Goal: Information Seeking & Learning: Learn about a topic

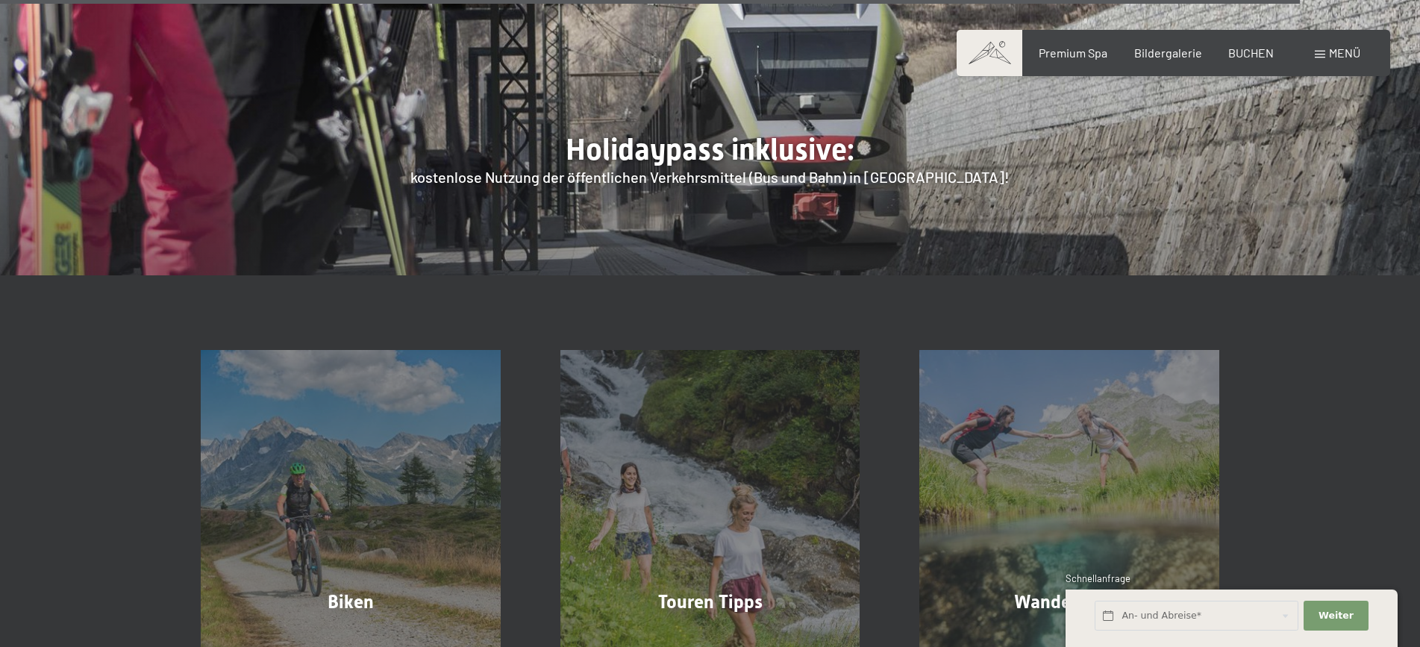
scroll to position [5718, 0]
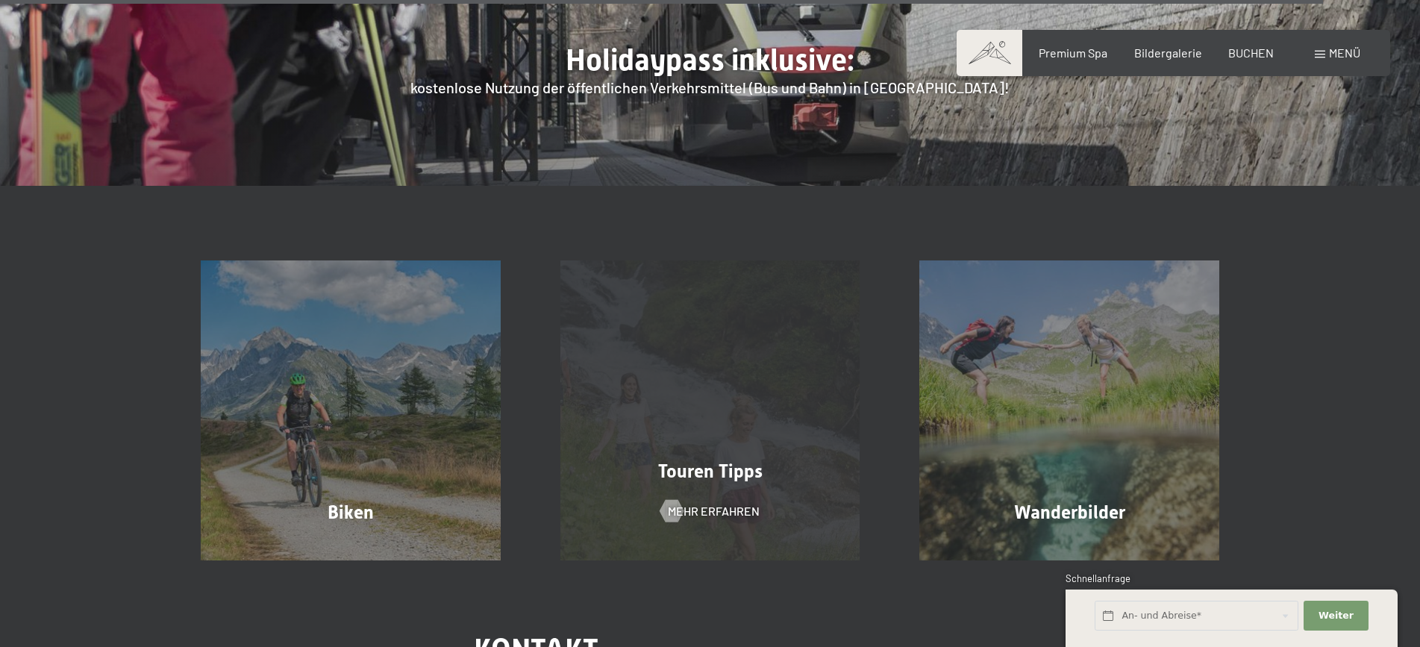
click at [728, 460] on span "Touren Tipps" at bounding box center [710, 471] width 104 height 22
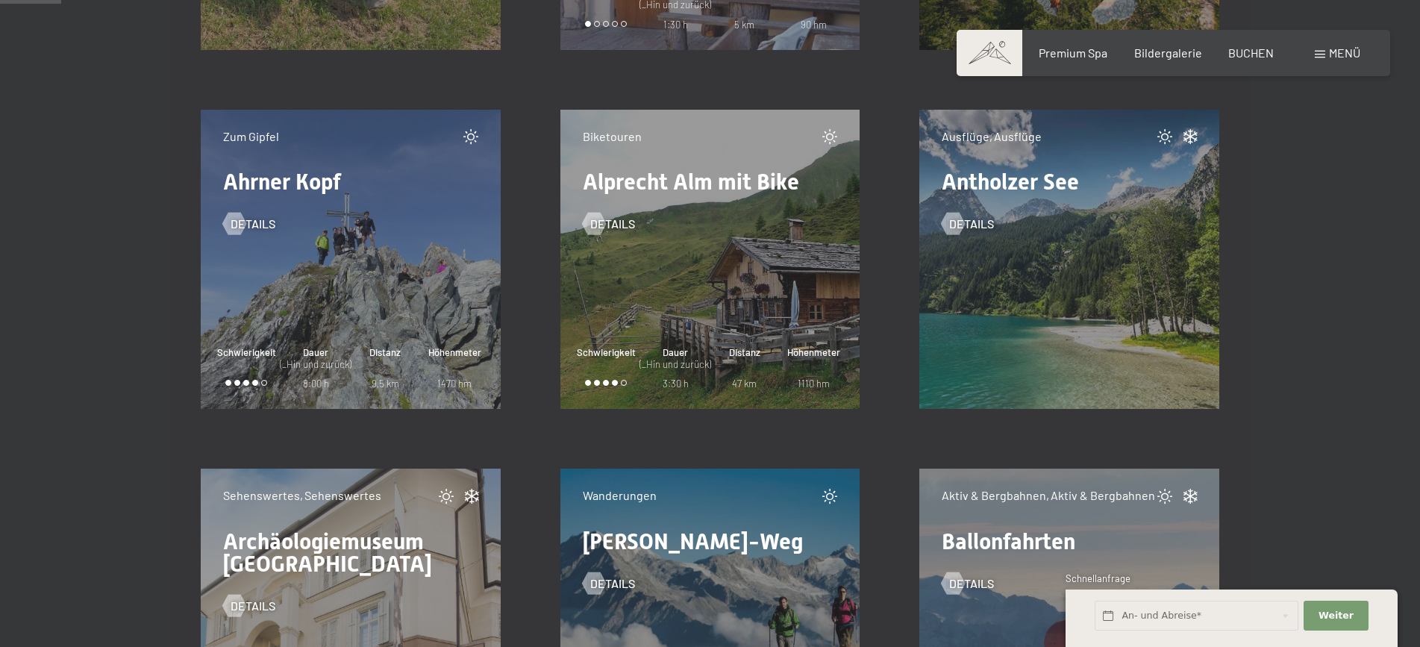
scroll to position [1084, 0]
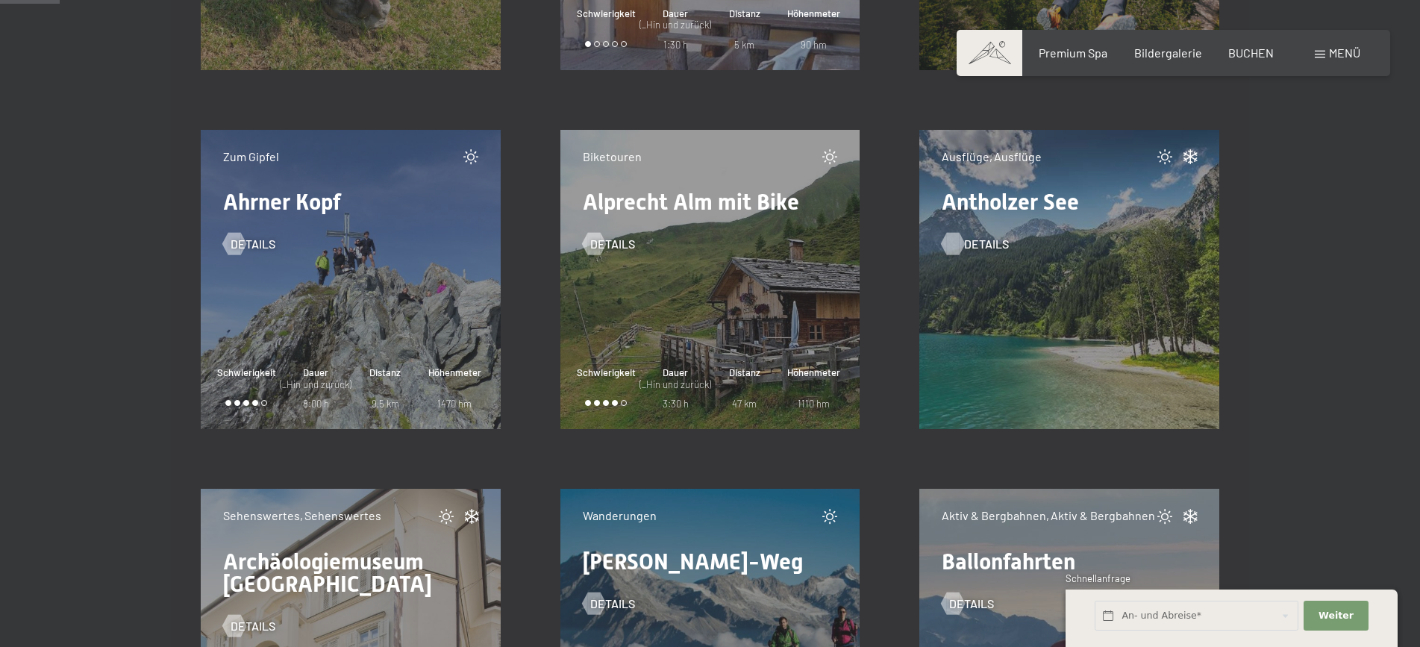
click at [987, 242] on span "Details" at bounding box center [986, 244] width 45 height 16
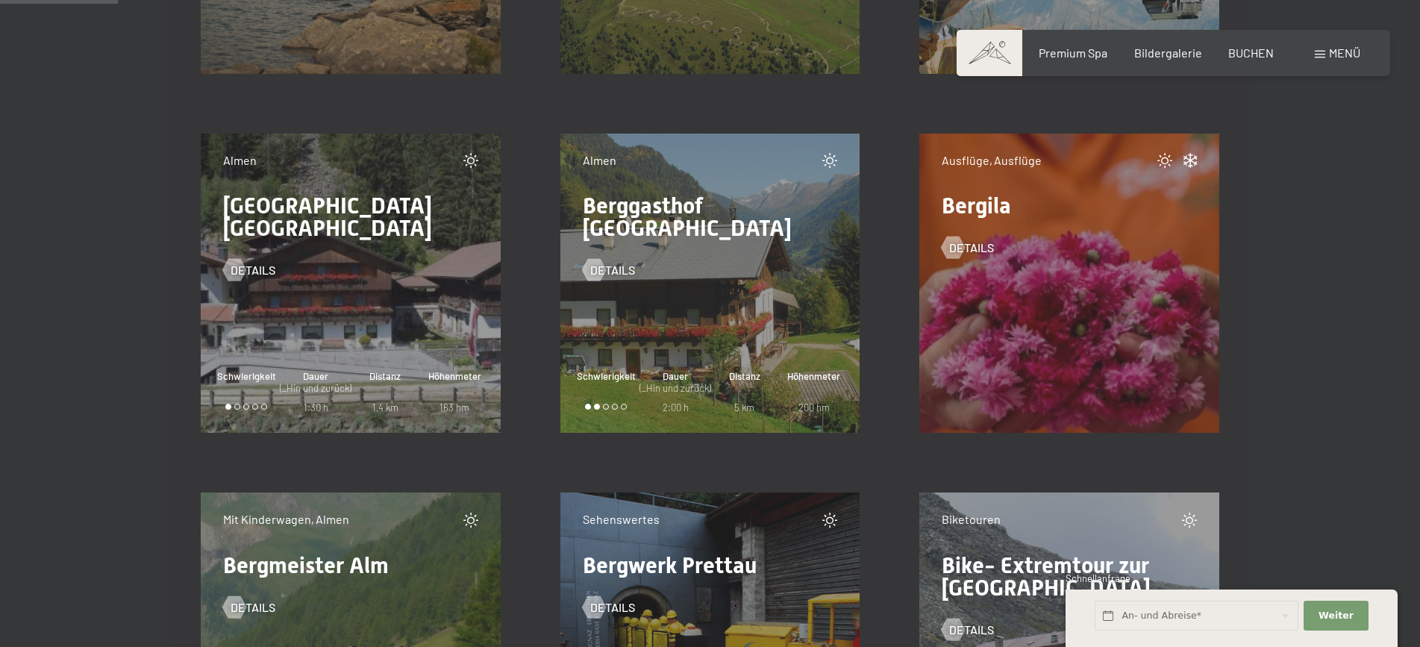
scroll to position [2207, 0]
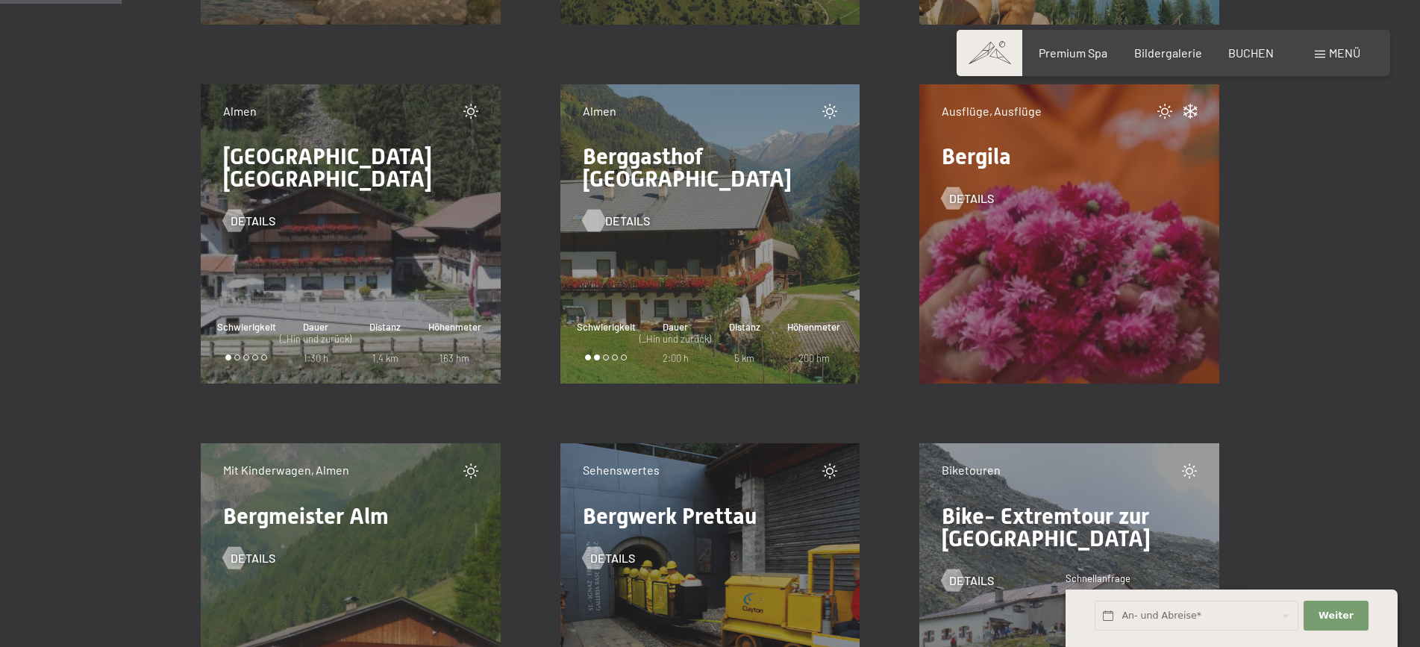
click at [624, 213] on span "Details" at bounding box center [627, 221] width 45 height 16
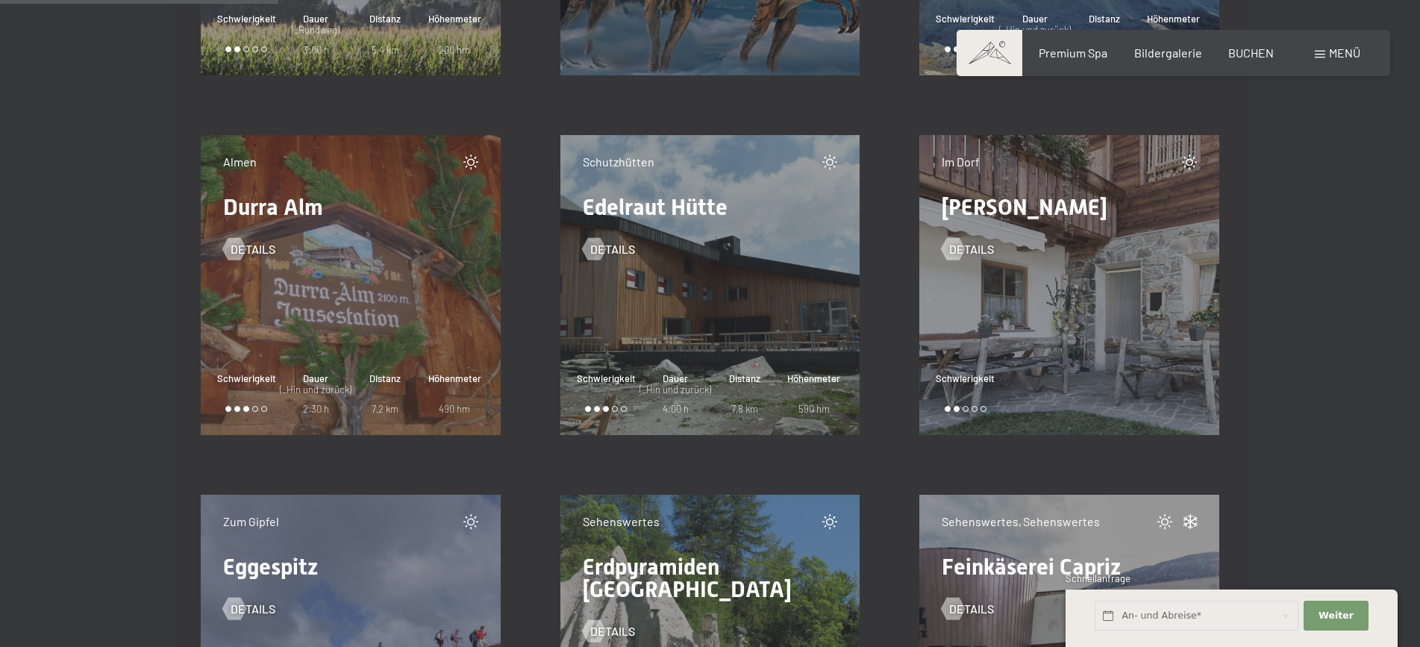
scroll to position [5062, 0]
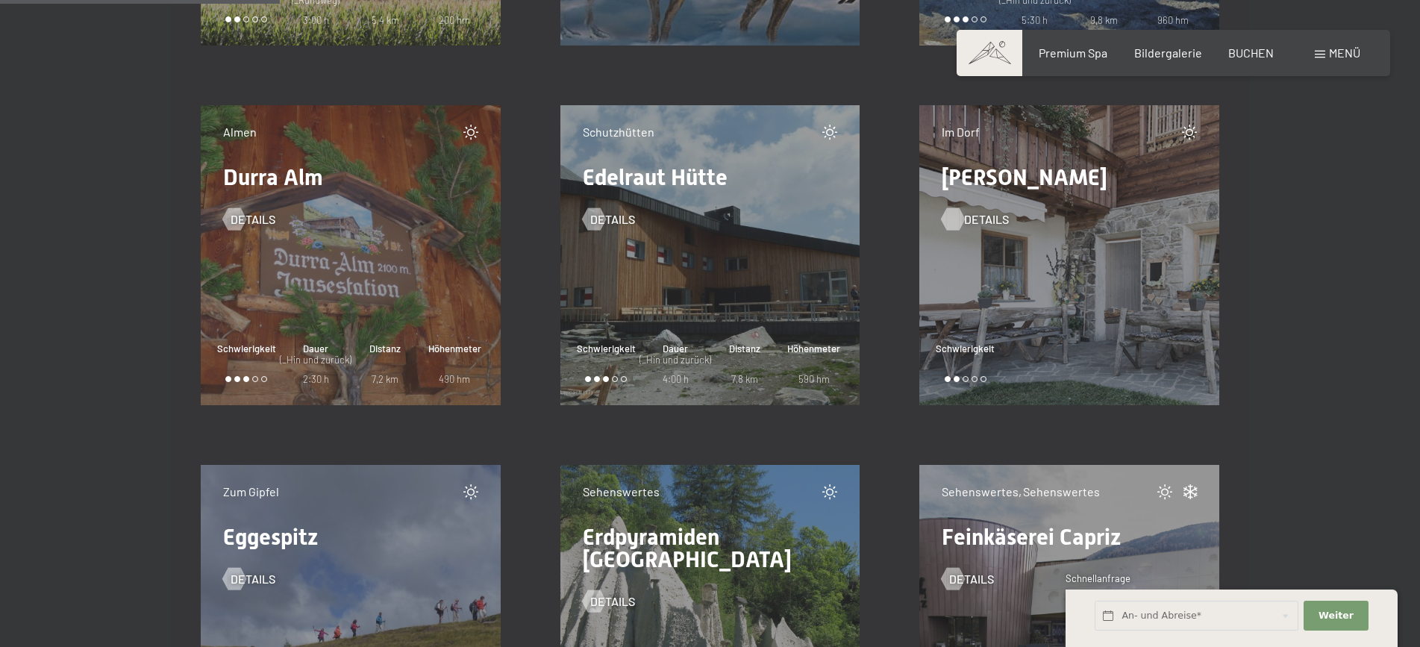
click at [983, 218] on span "Details" at bounding box center [986, 219] width 45 height 16
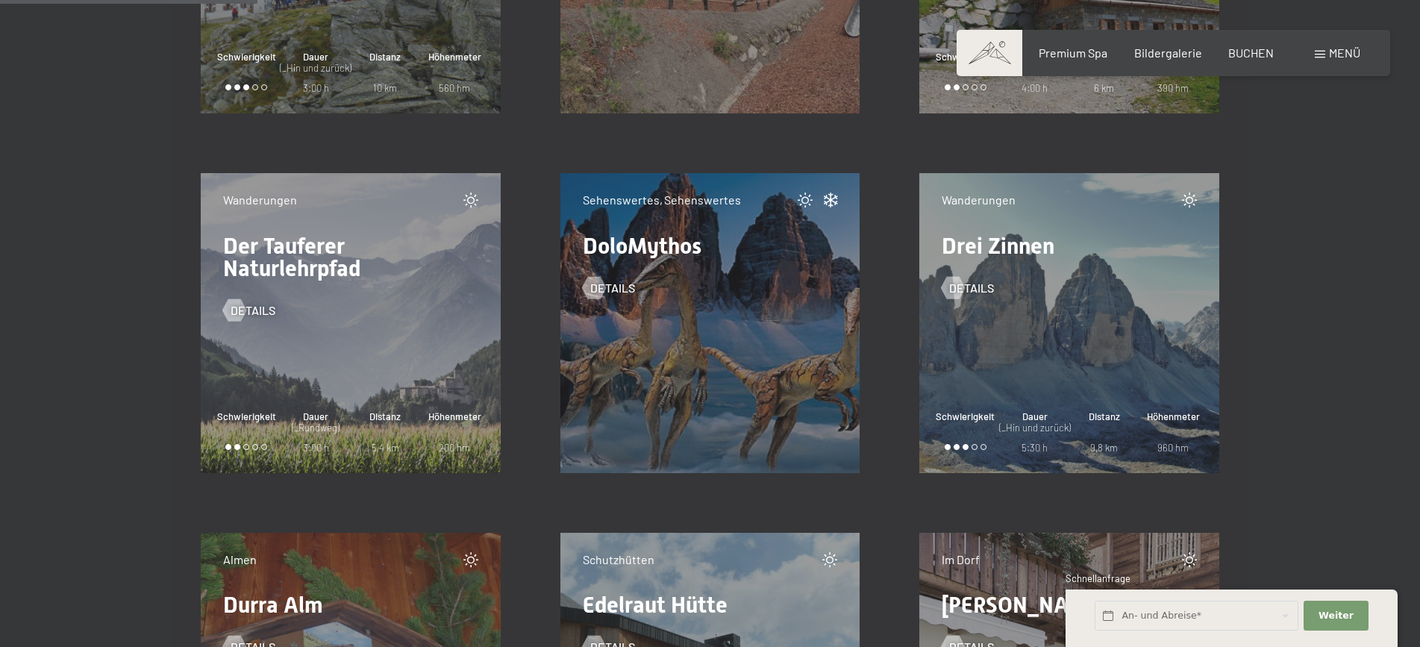
scroll to position [4584, 0]
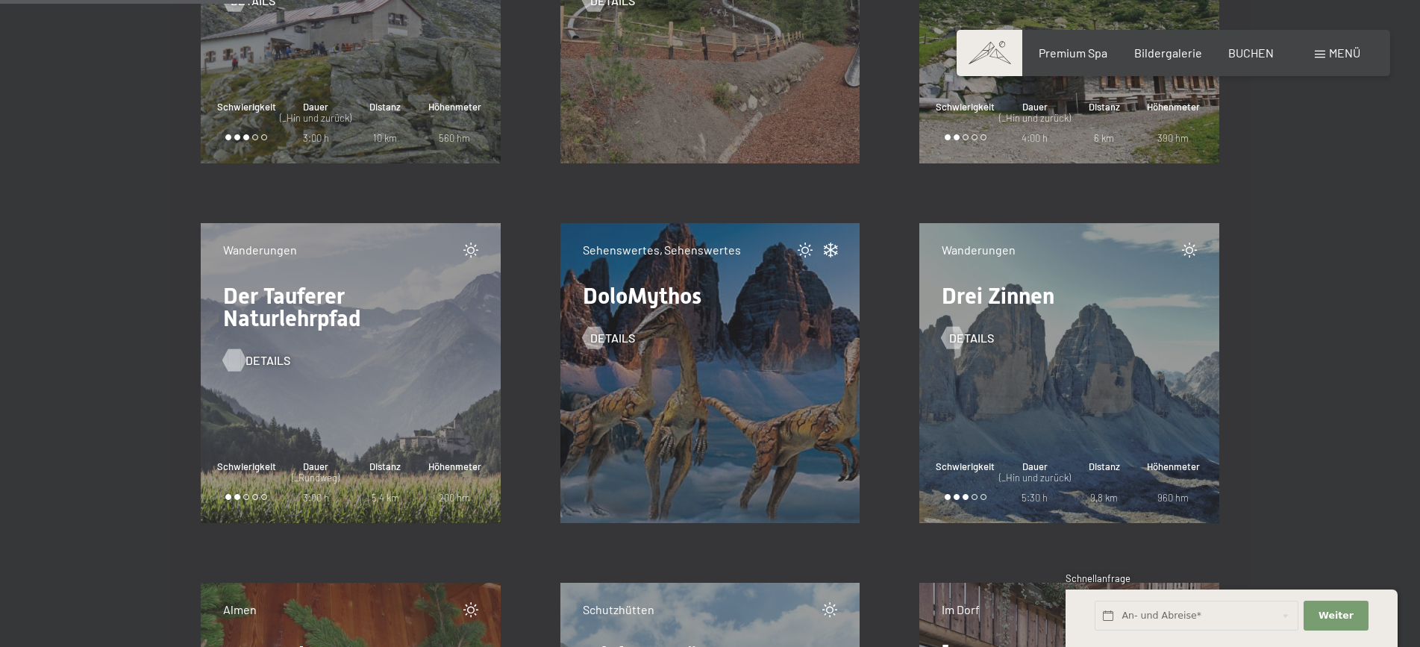
click at [255, 357] on span "Details" at bounding box center [268, 360] width 45 height 16
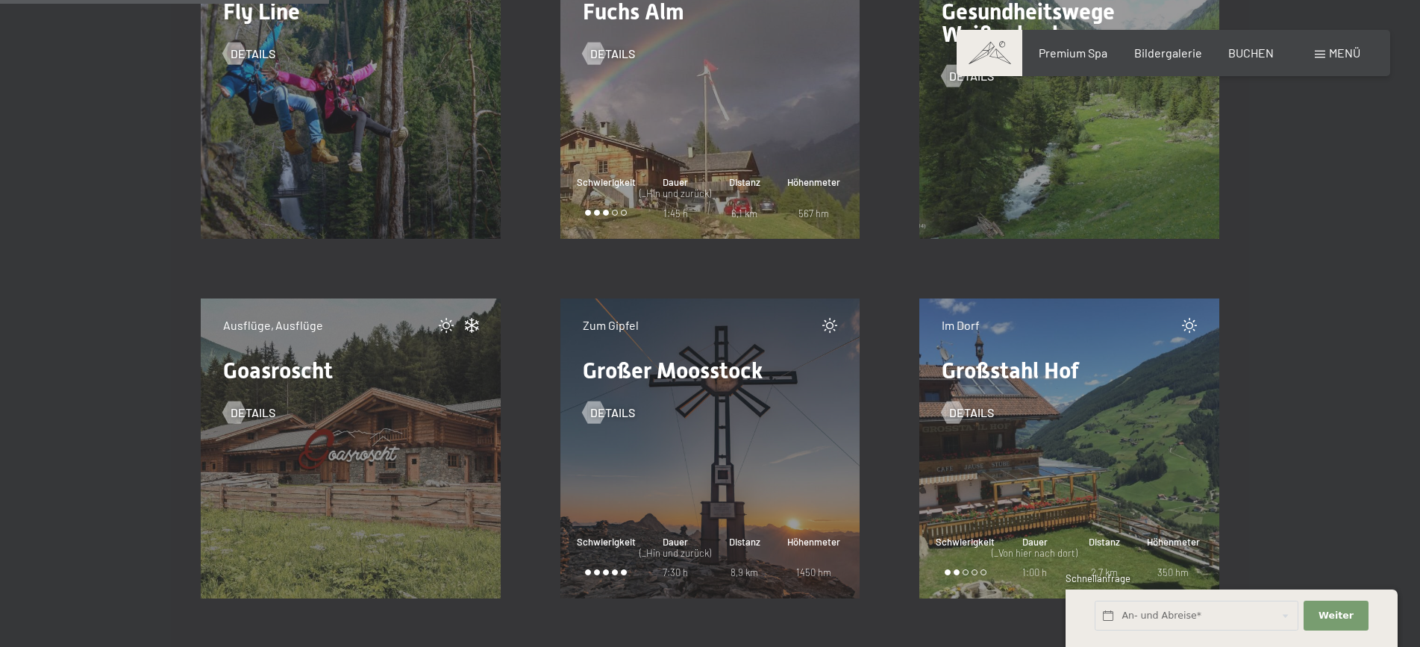
scroll to position [5956, 0]
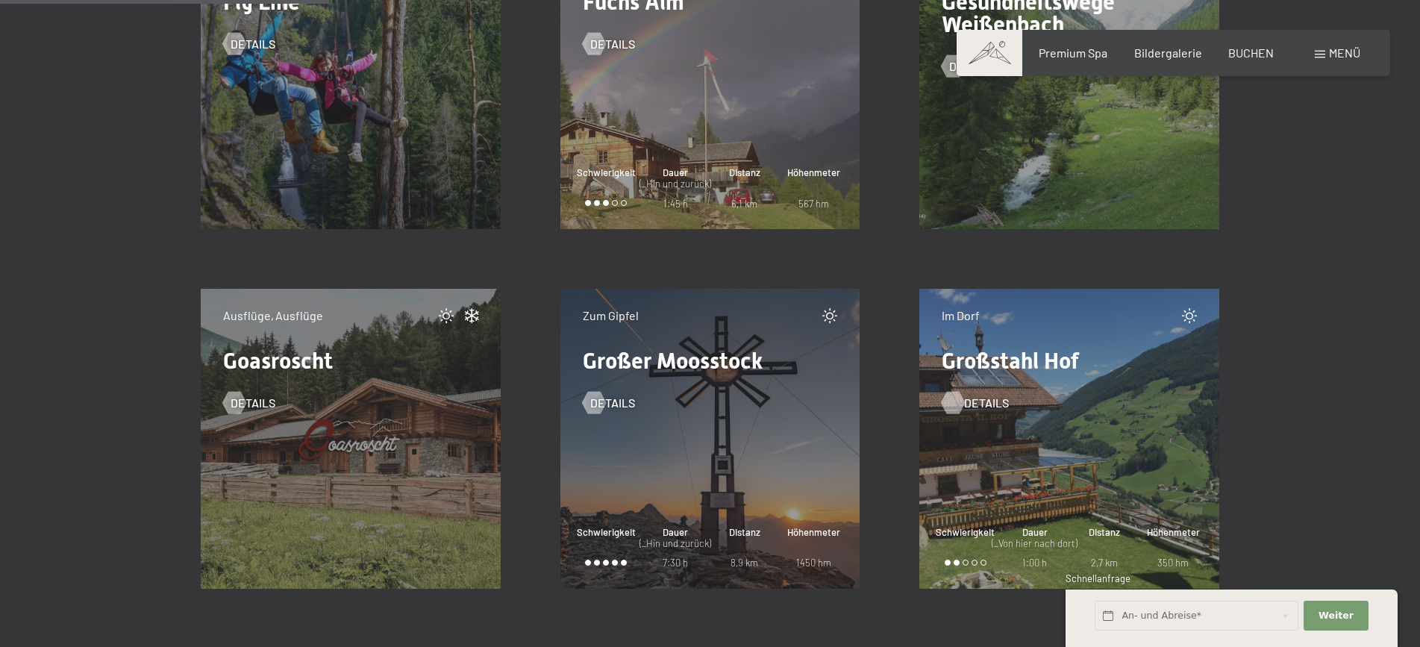
click at [990, 401] on span "Details" at bounding box center [986, 403] width 45 height 16
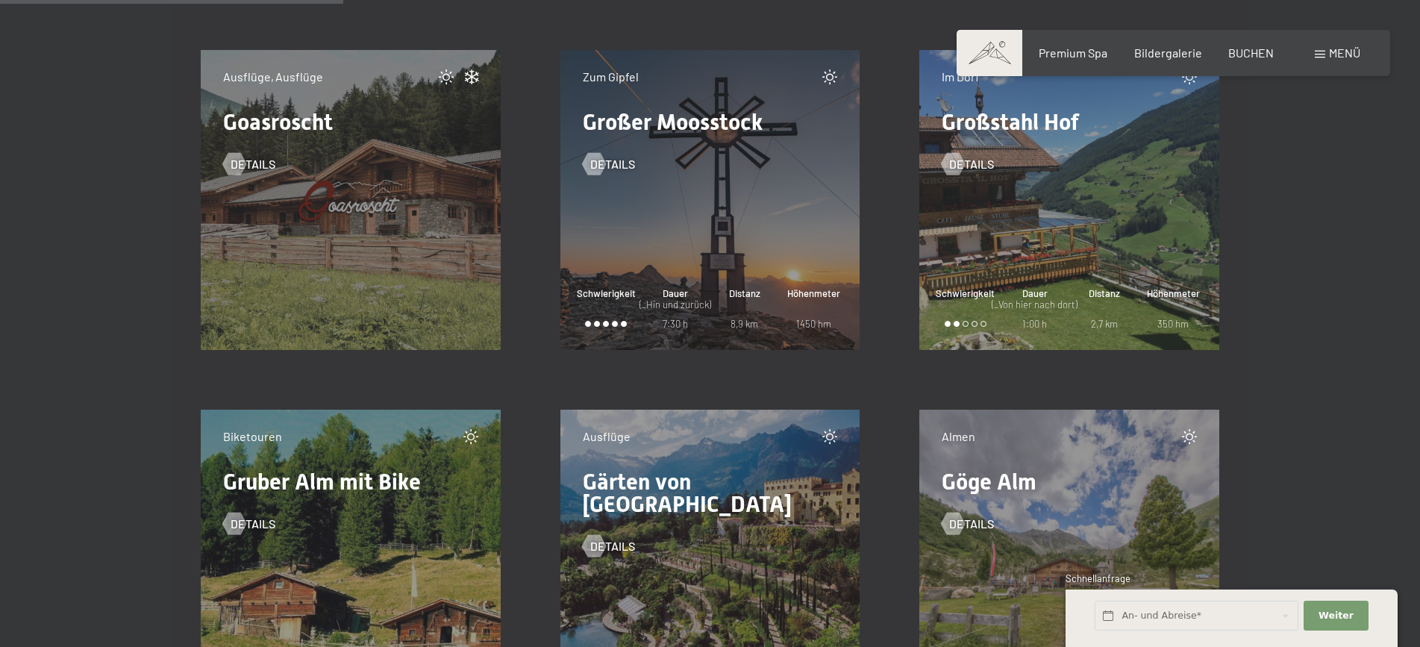
scroll to position [6245, 0]
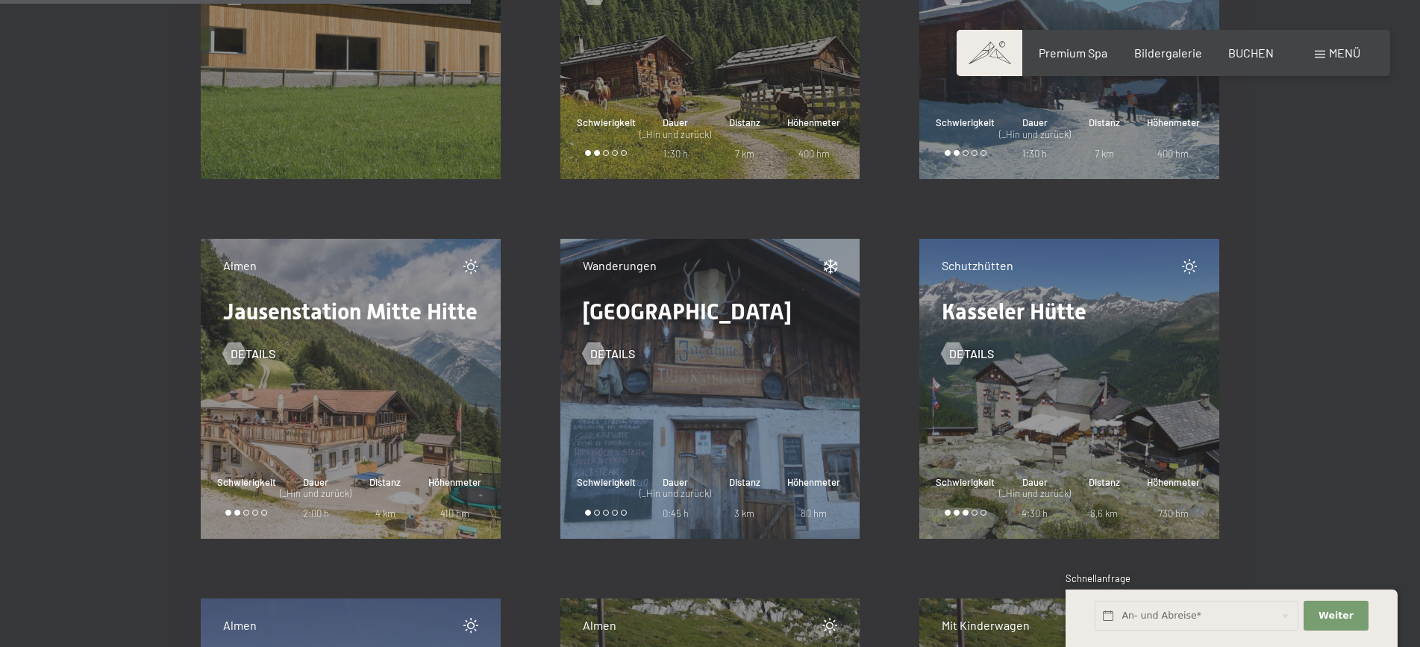
scroll to position [8562, 0]
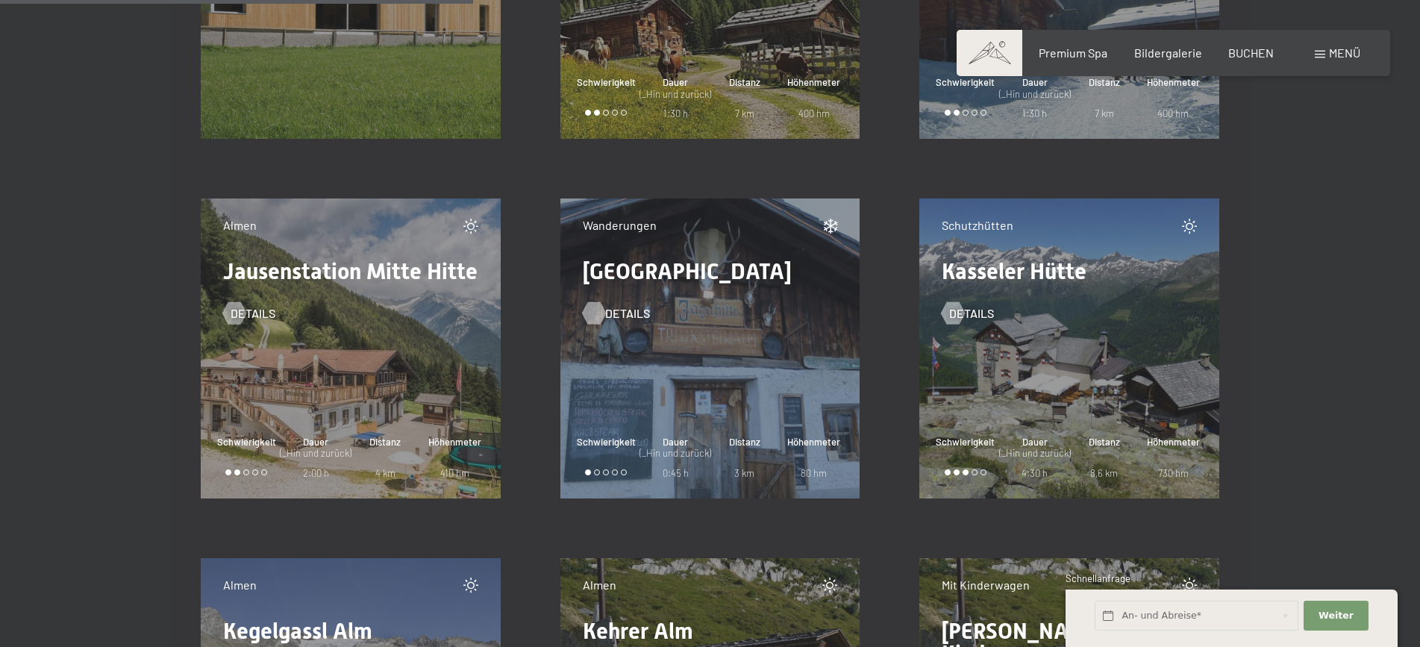
click at [622, 312] on span "Details" at bounding box center [627, 313] width 45 height 16
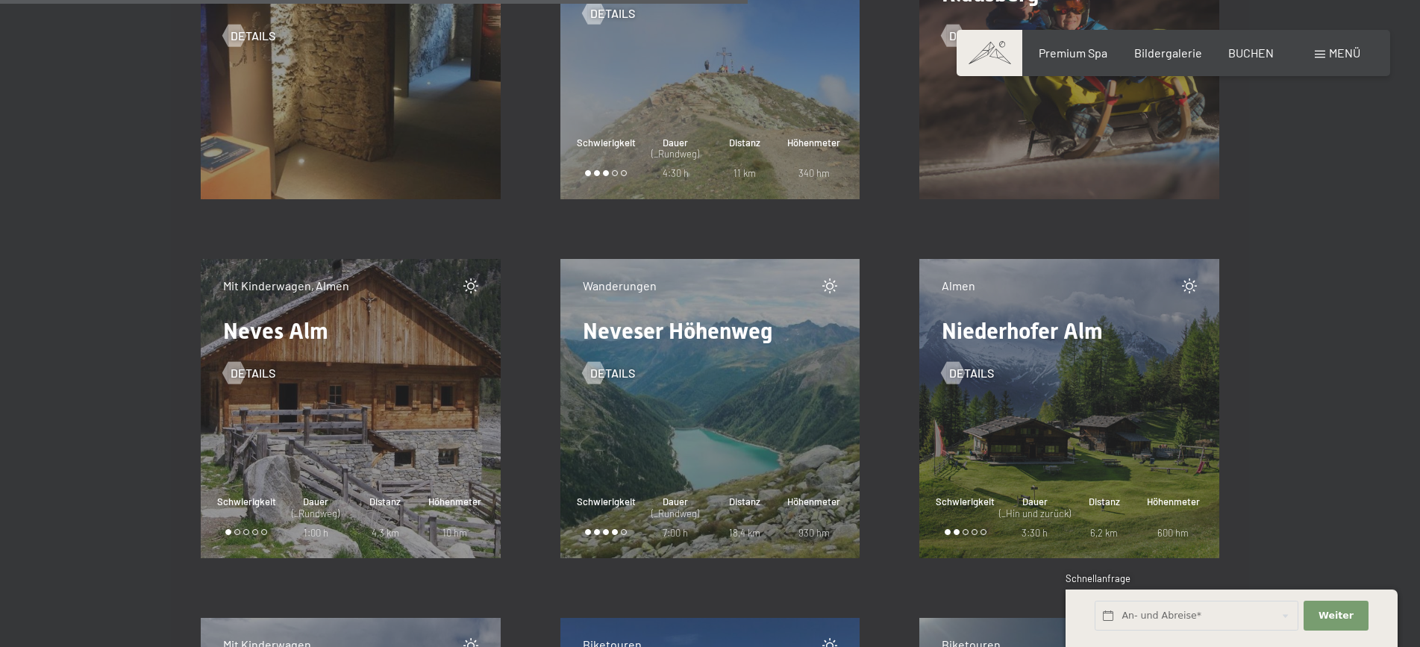
scroll to position [13614, 0]
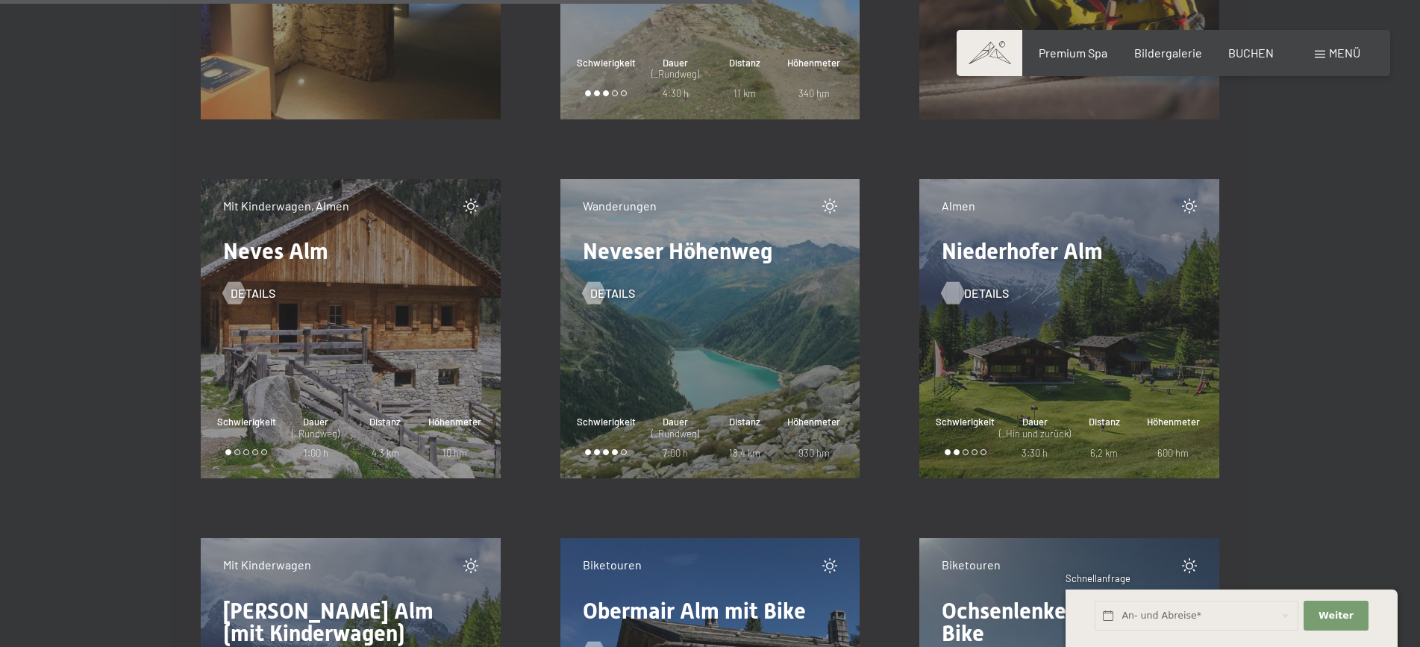
click at [989, 293] on span "Details" at bounding box center [986, 293] width 45 height 16
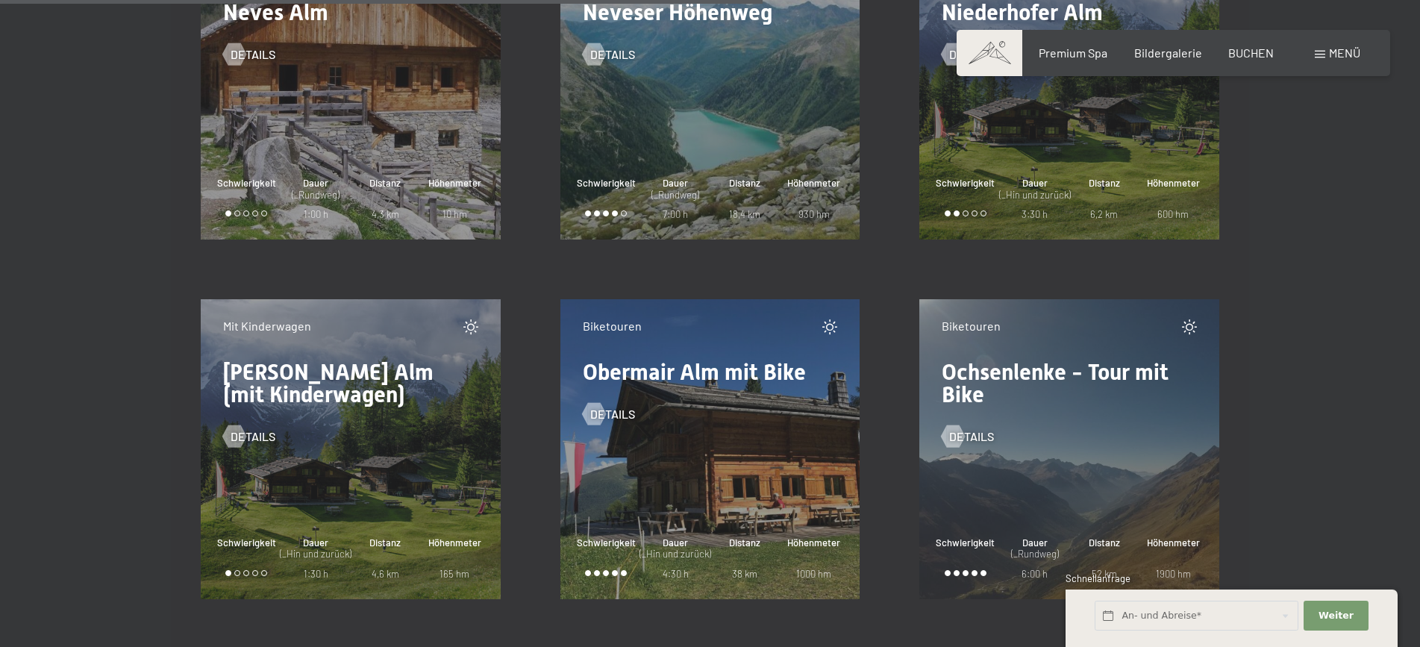
scroll to position [13922, 0]
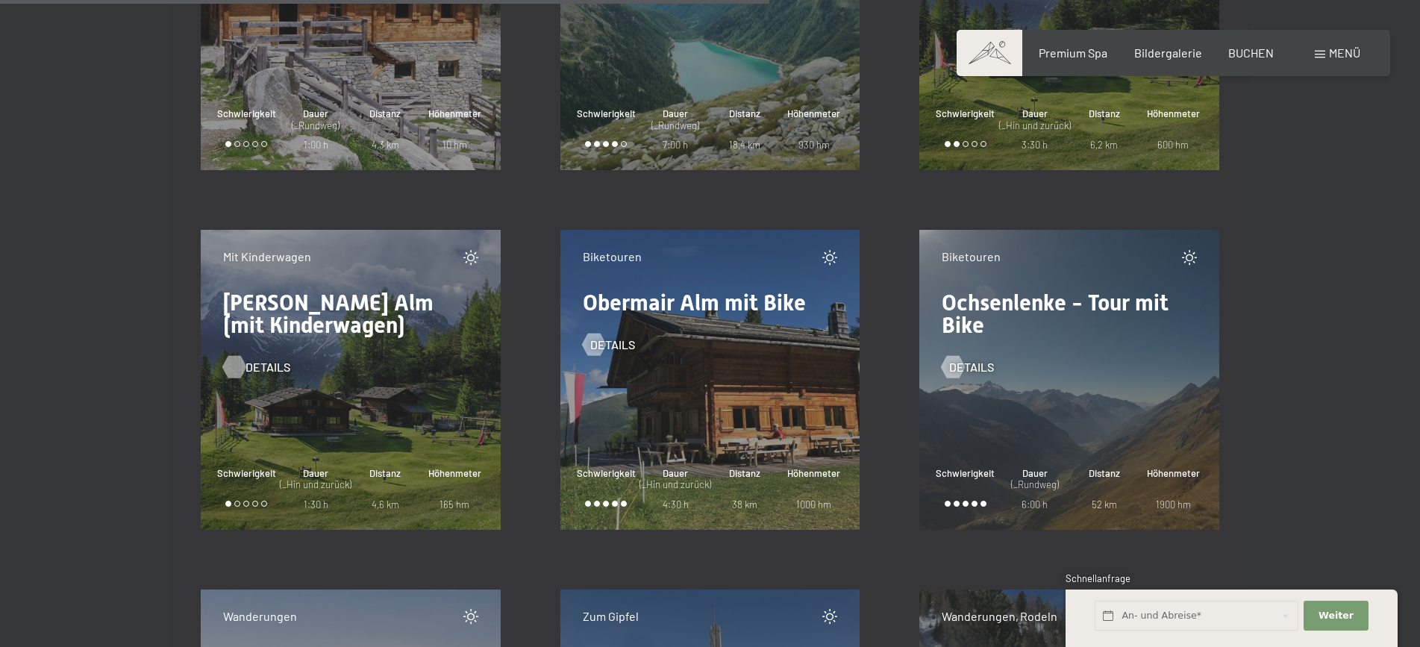
click at [257, 381] on span "Details" at bounding box center [268, 389] width 45 height 16
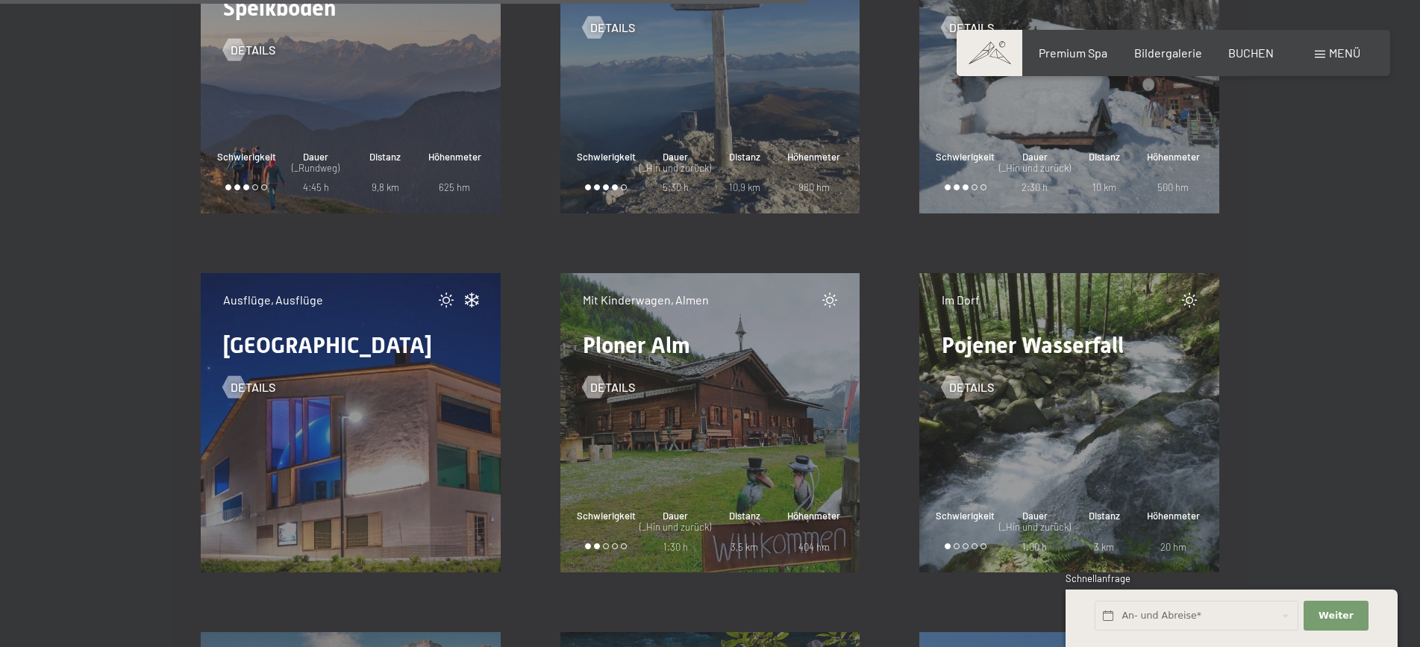
scroll to position [14738, 0]
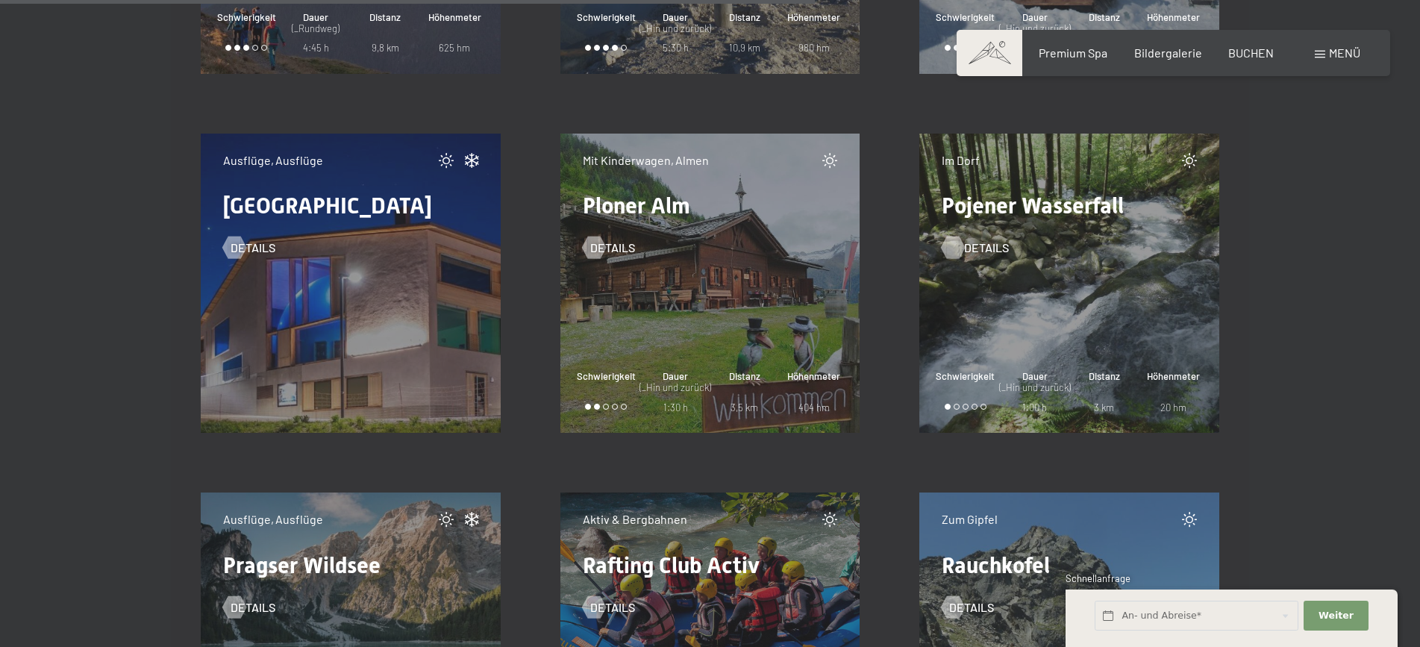
click at [977, 242] on span "Details" at bounding box center [986, 248] width 45 height 16
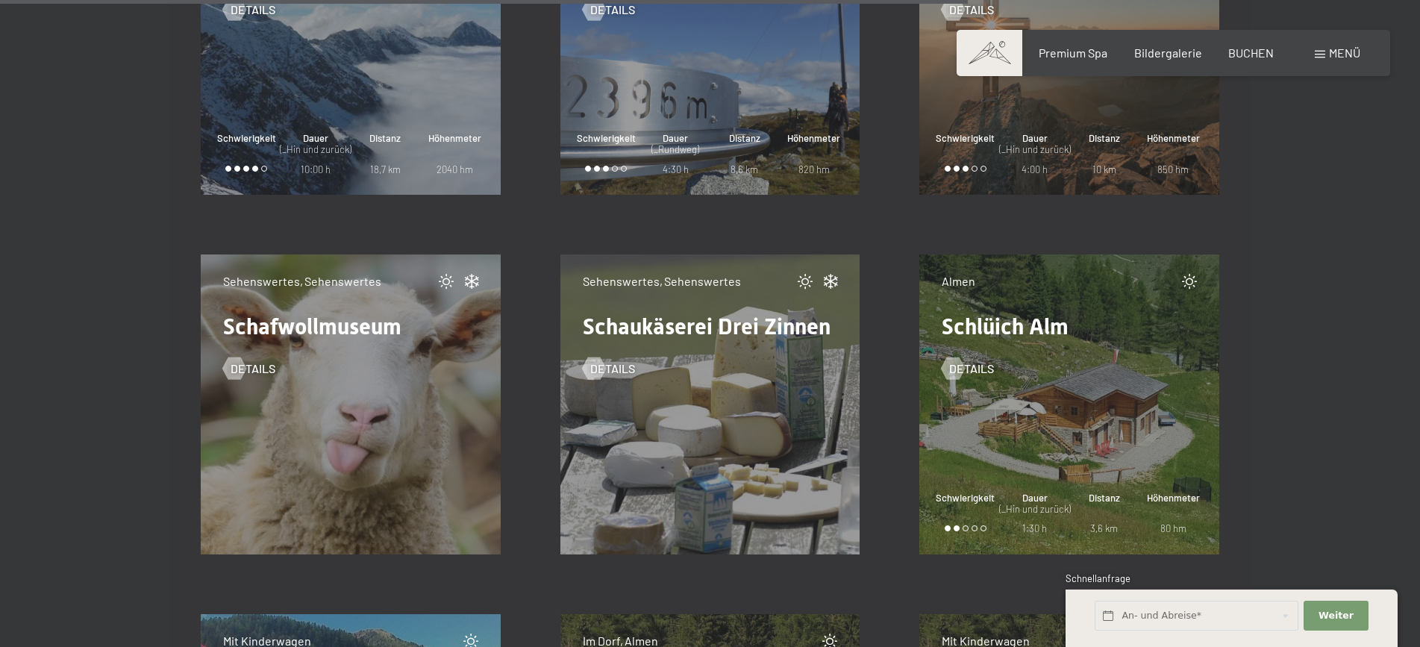
scroll to position [17522, 0]
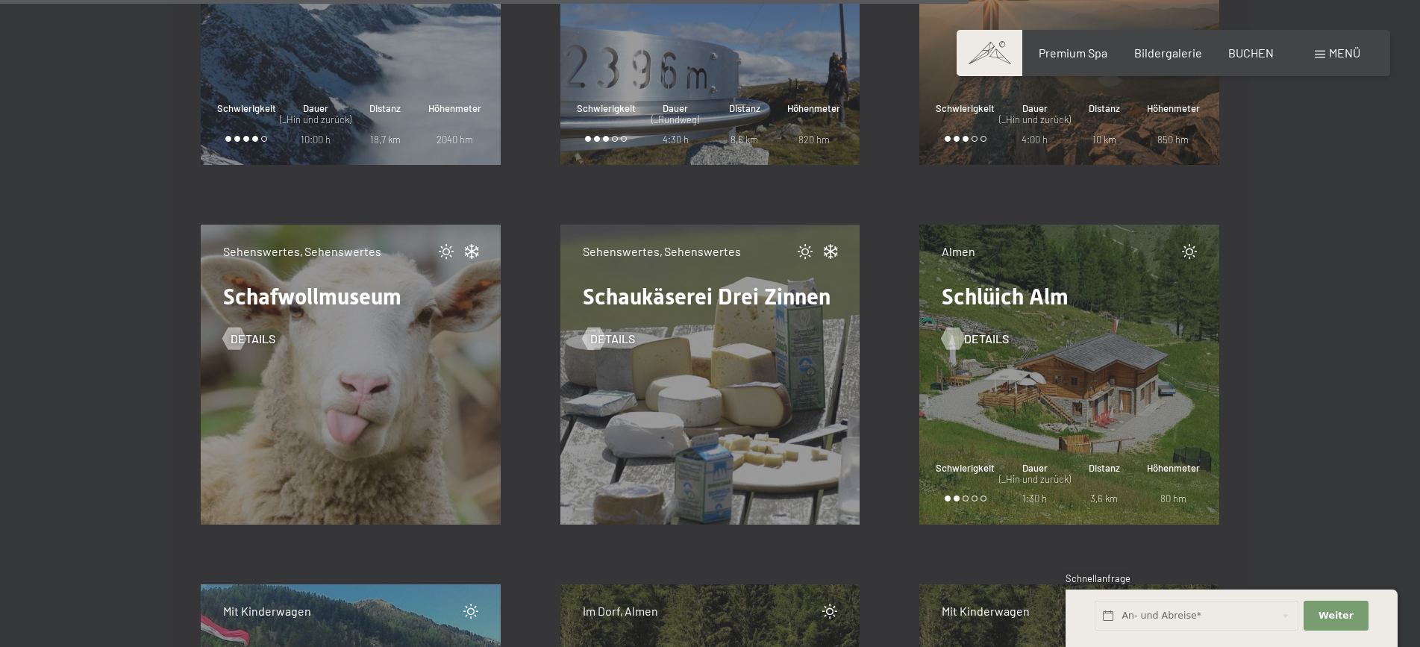
click at [984, 336] on span "Details" at bounding box center [986, 339] width 45 height 16
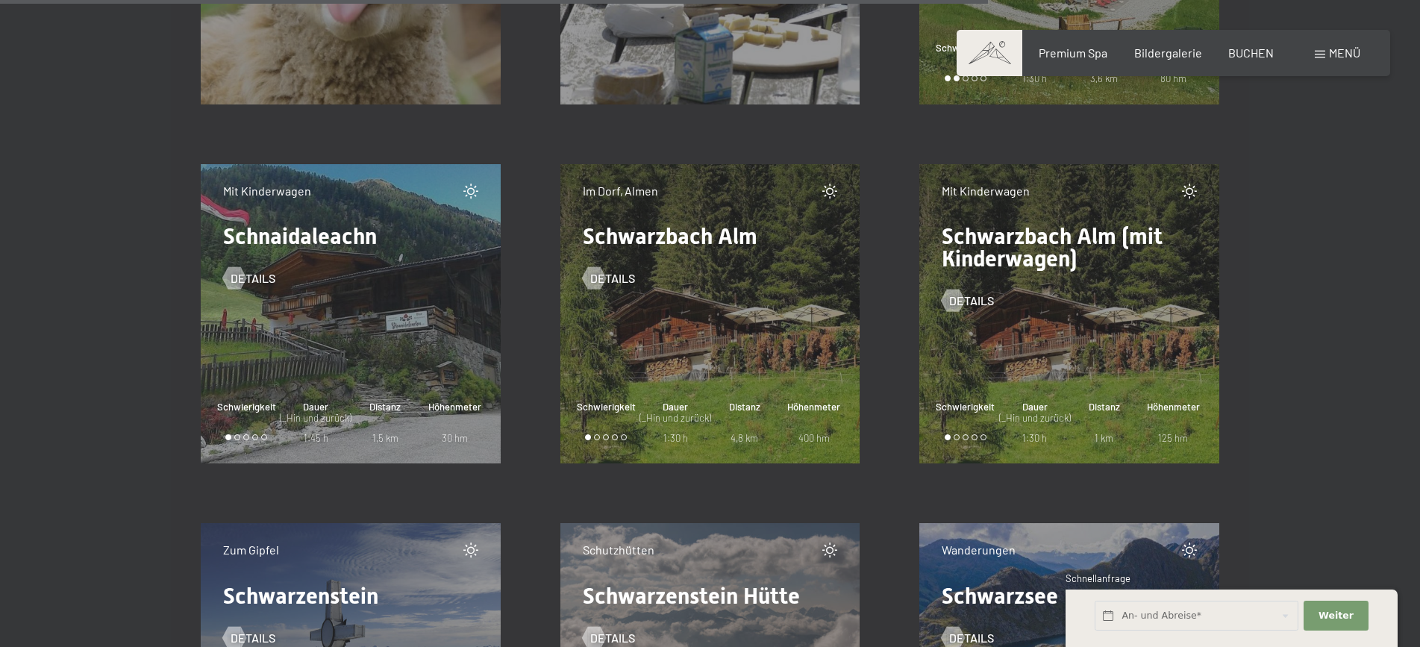
scroll to position [17982, 0]
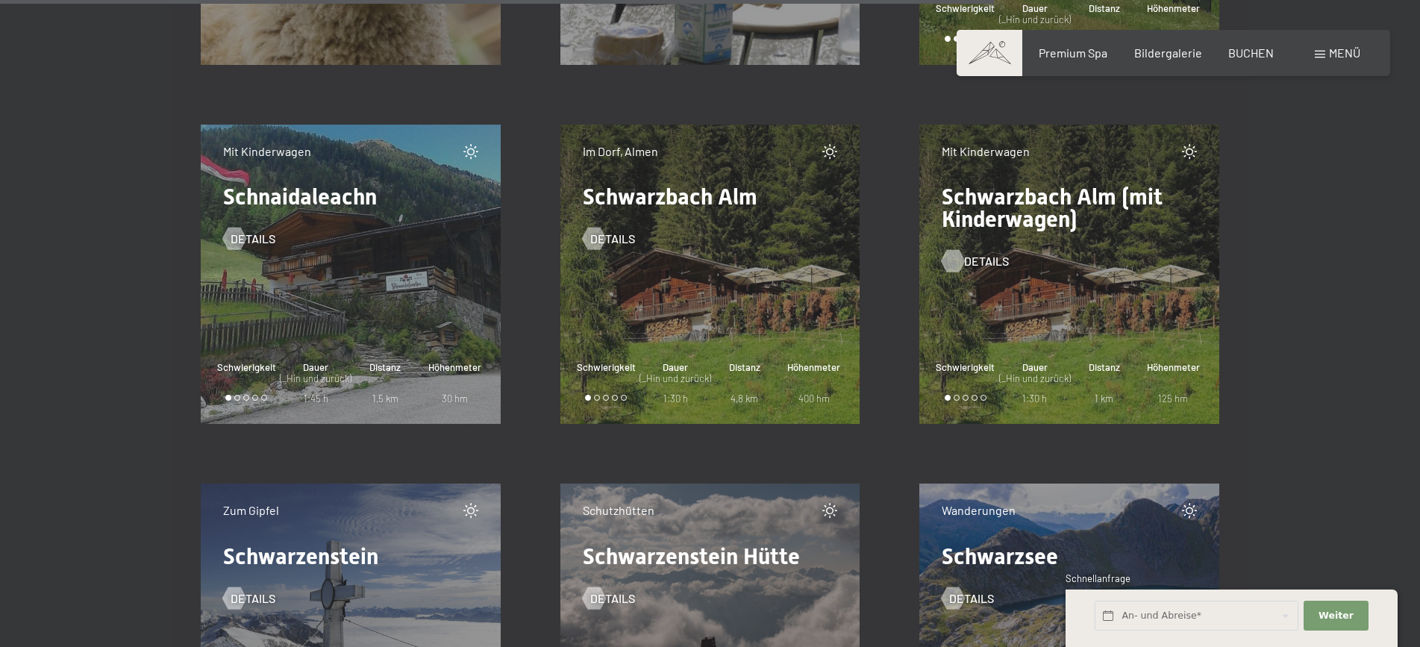
click at [992, 260] on span "Details" at bounding box center [986, 261] width 45 height 16
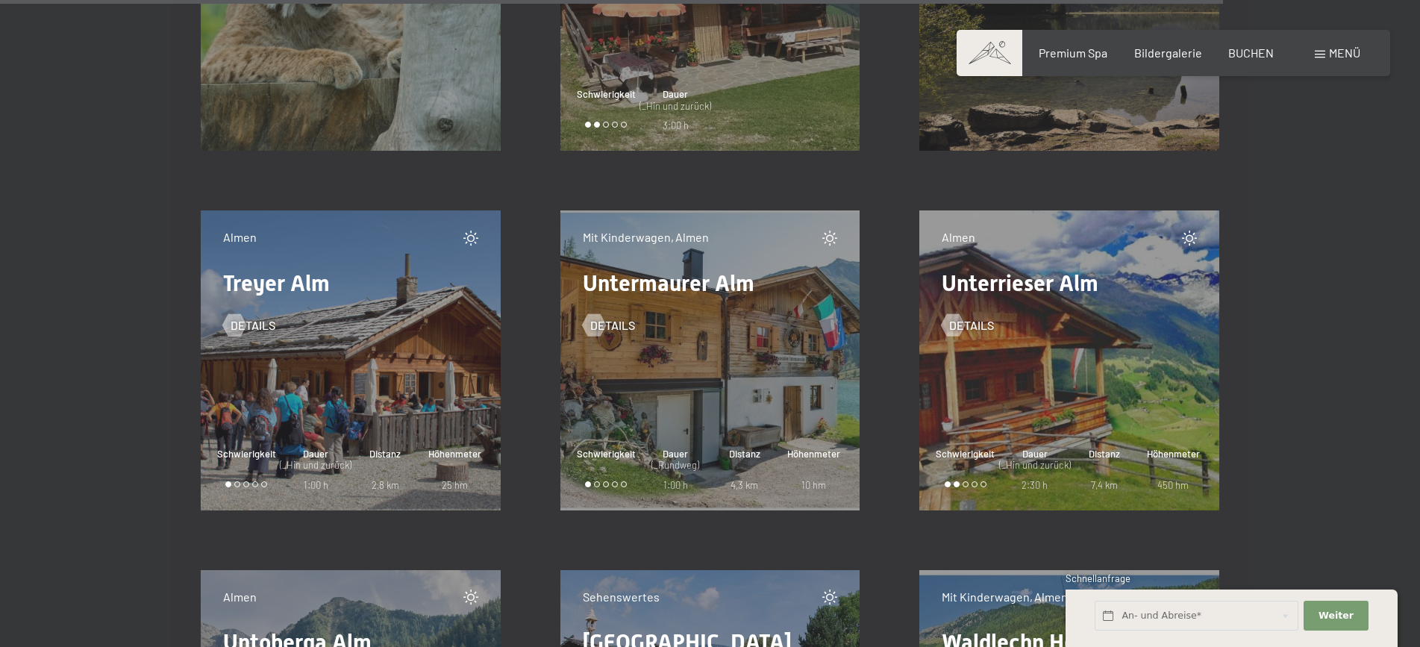
scroll to position [22267, 0]
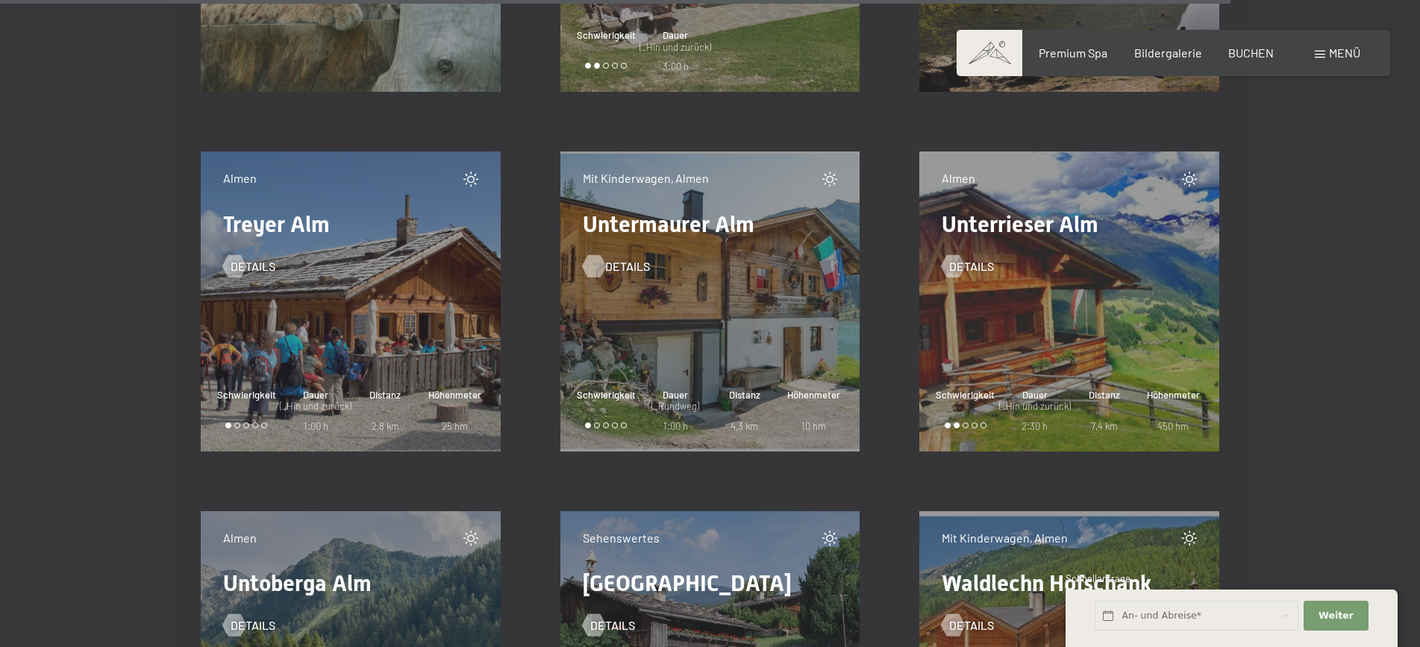
click at [621, 266] on span "Details" at bounding box center [627, 266] width 45 height 16
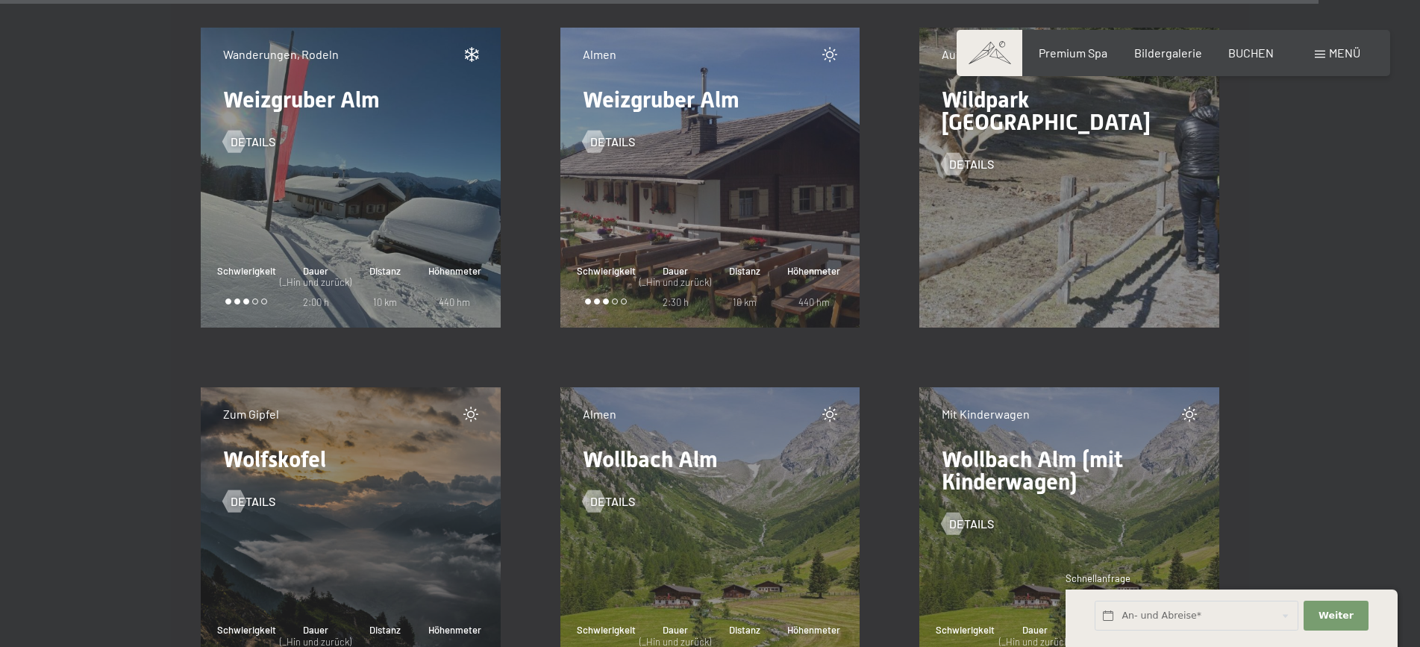
scroll to position [23759, 0]
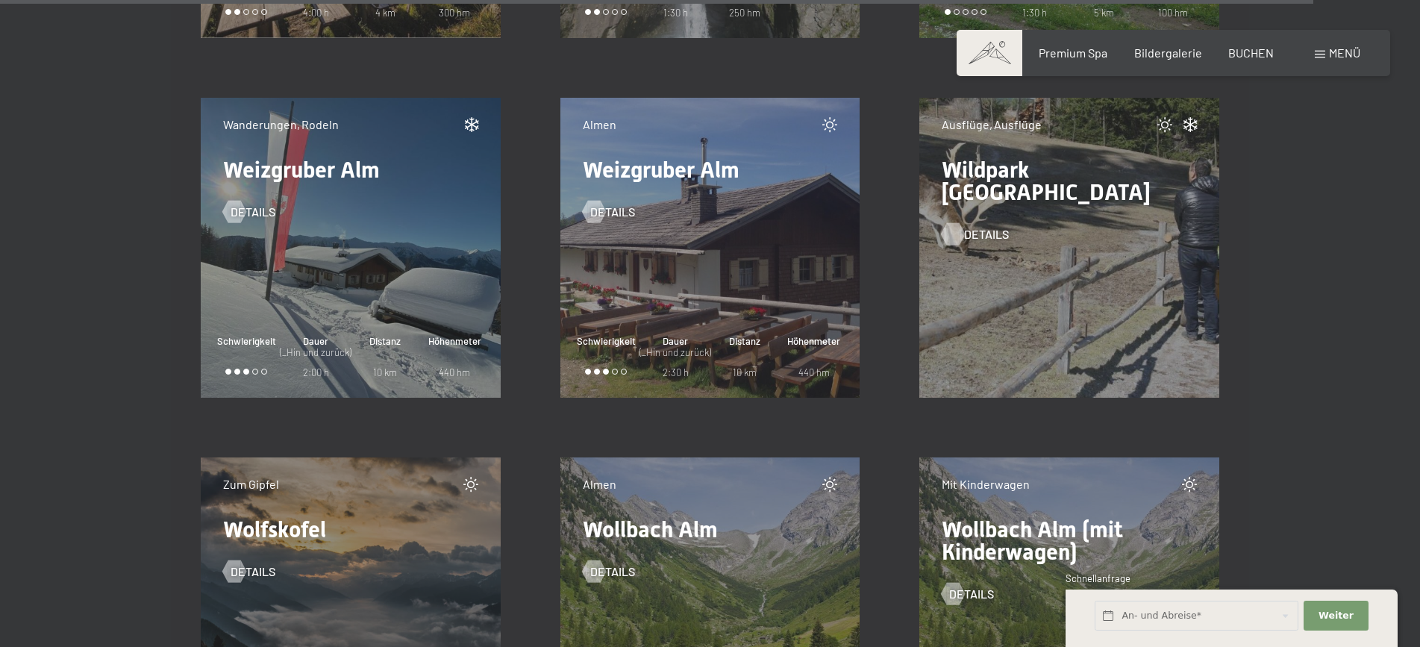
click at [992, 226] on span "Details" at bounding box center [986, 234] width 45 height 16
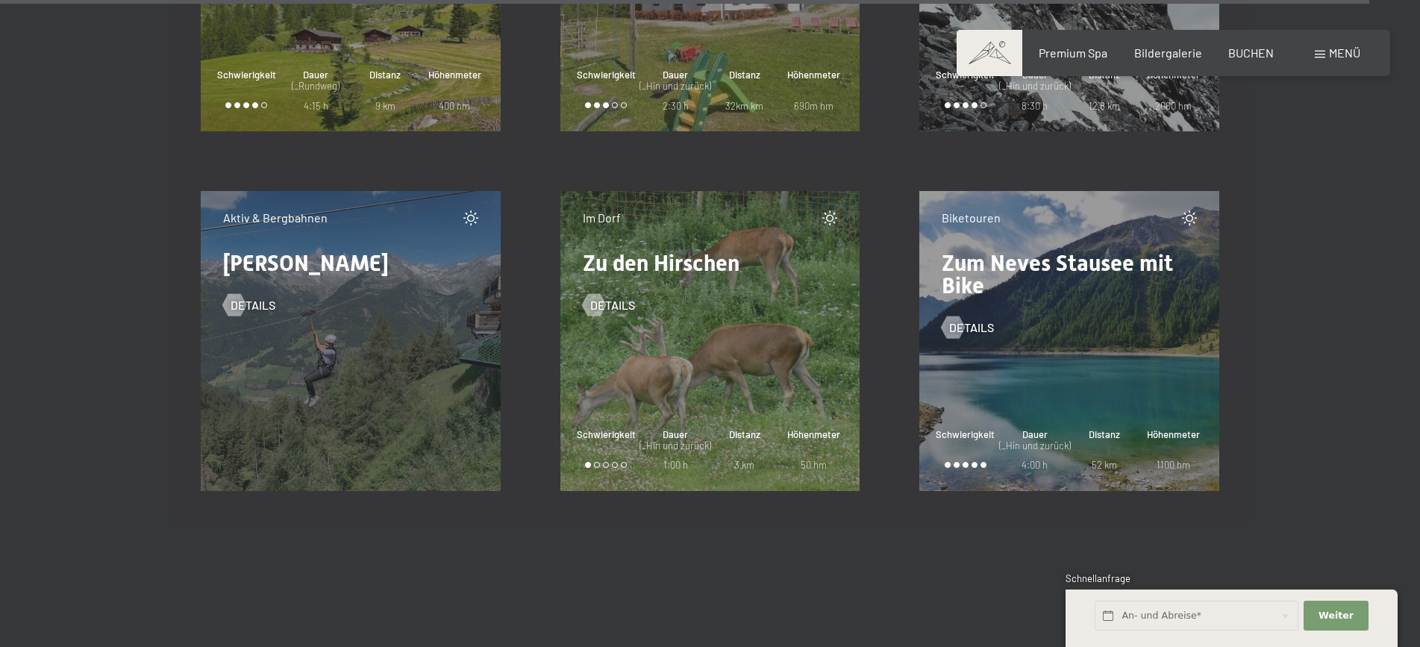
scroll to position [24774, 0]
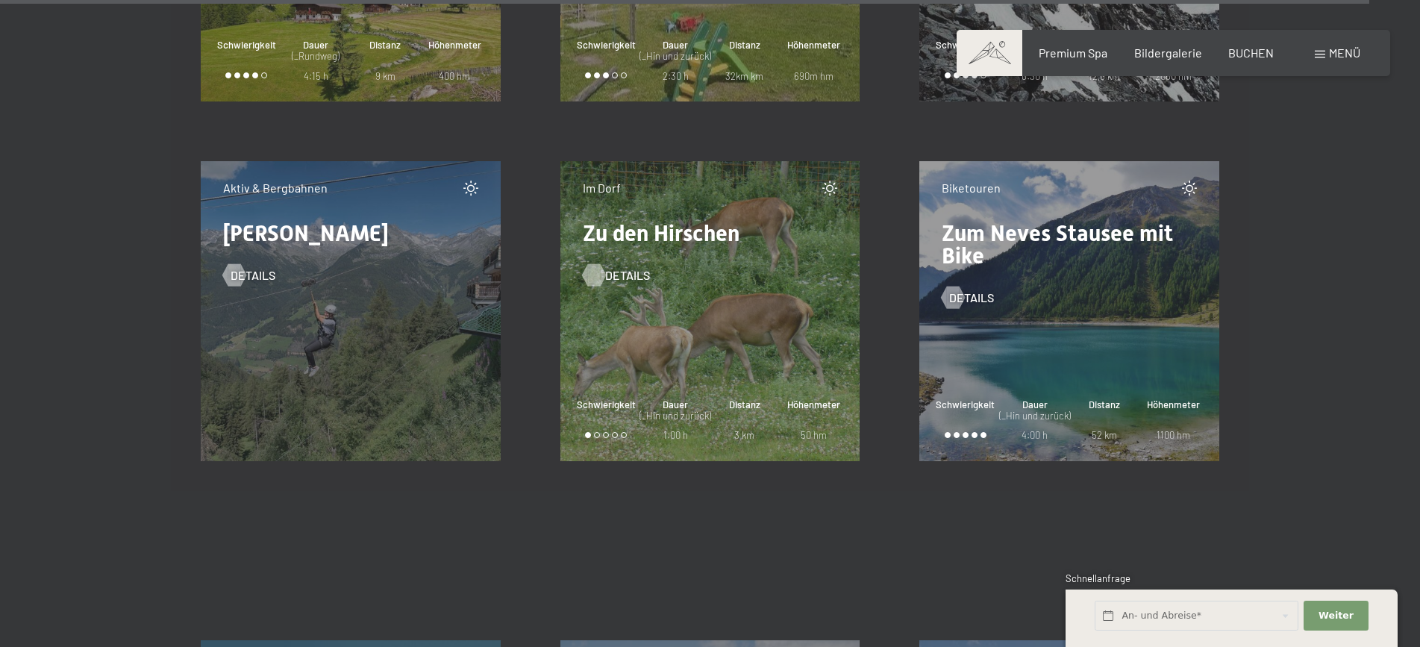
click at [628, 272] on span "Details" at bounding box center [627, 275] width 45 height 16
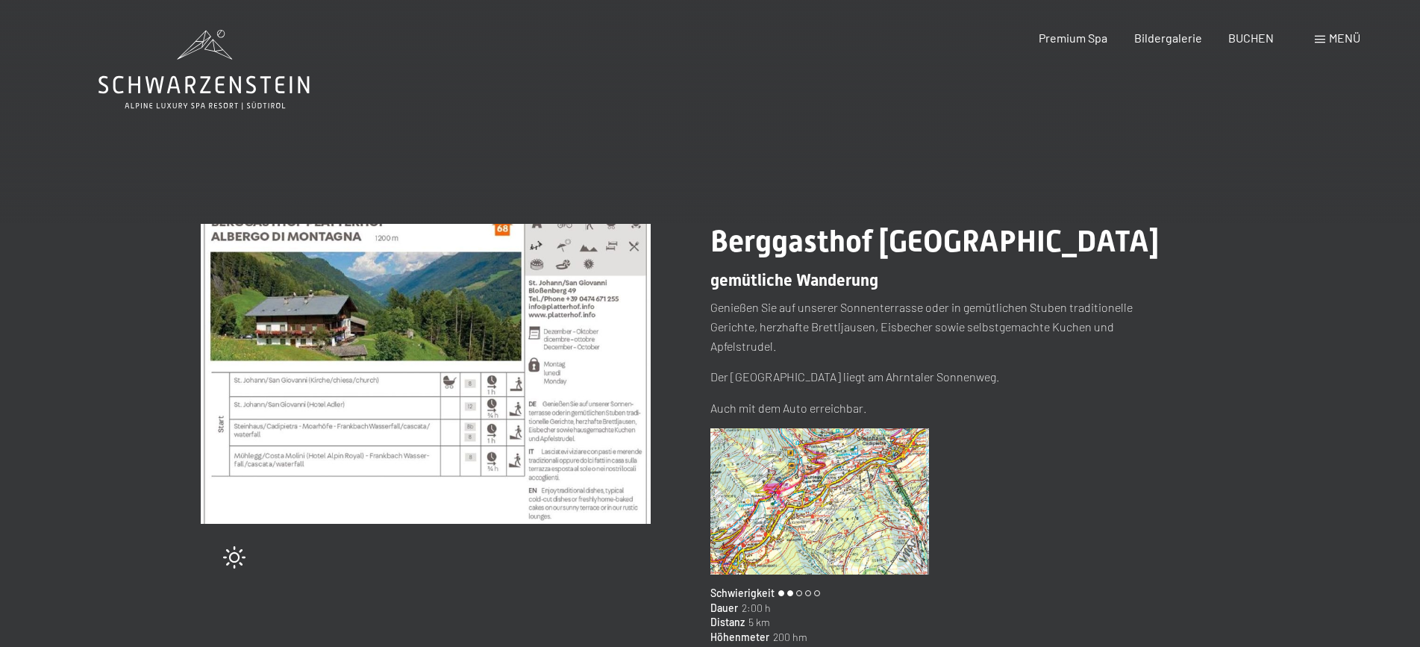
click at [804, 475] on img at bounding box center [819, 501] width 219 height 146
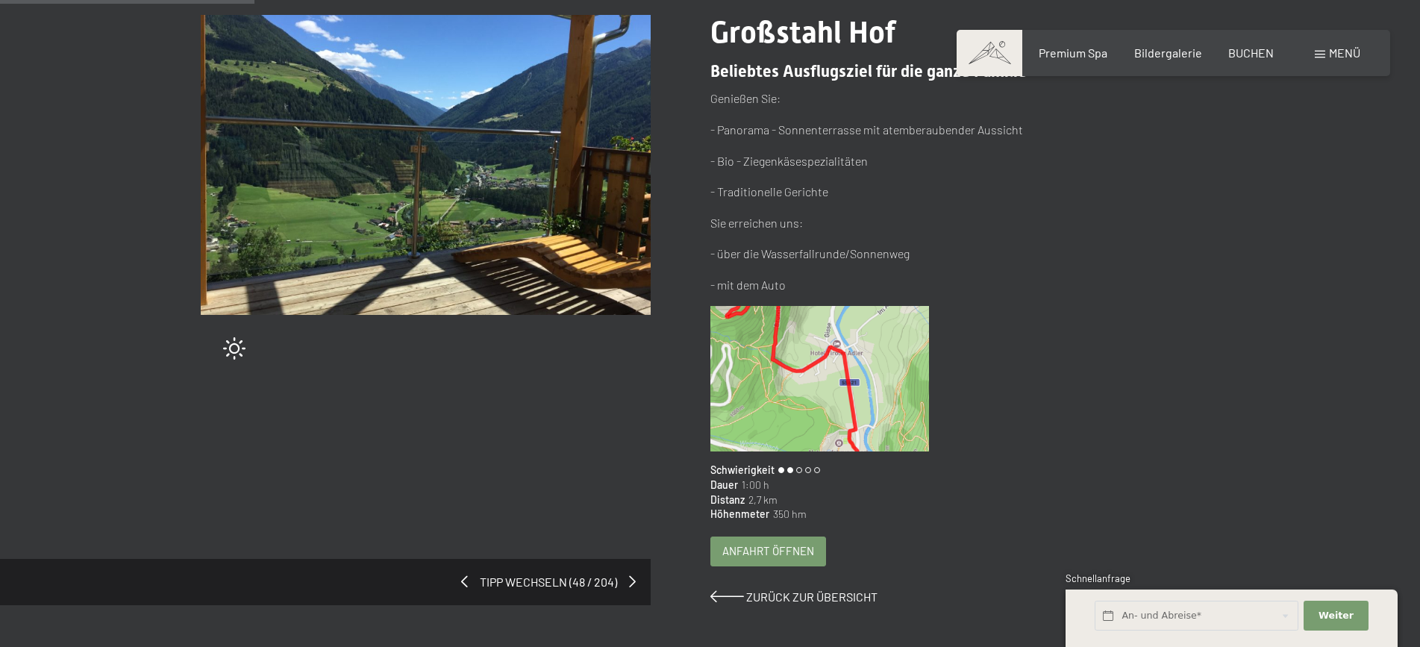
scroll to position [179, 0]
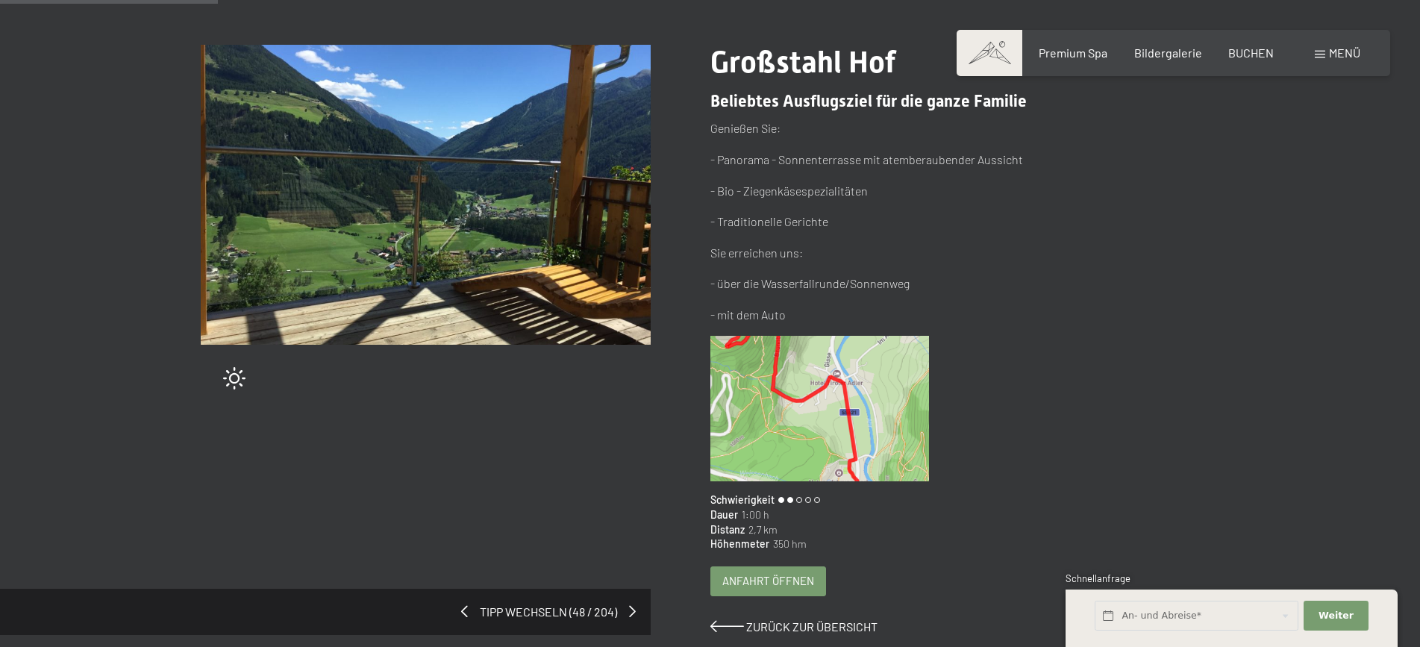
click at [826, 395] on img at bounding box center [819, 409] width 219 height 146
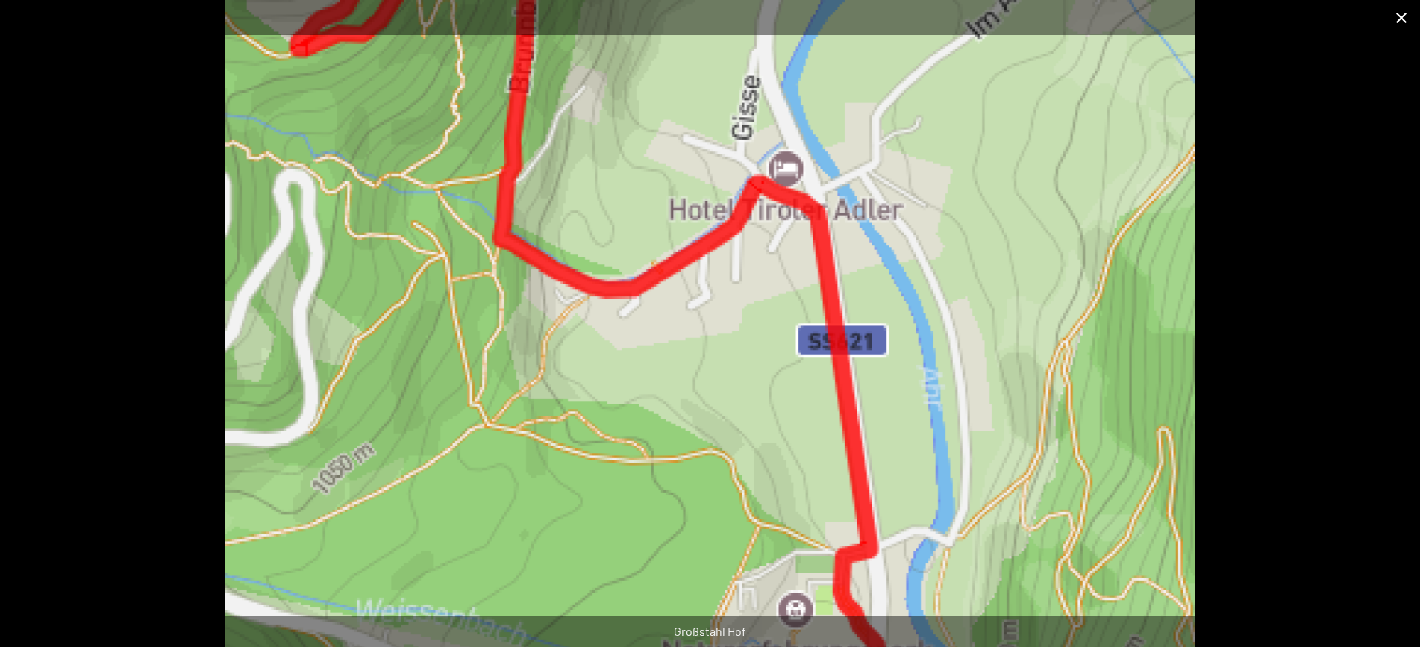
click at [1398, 22] on button "Close gallery" at bounding box center [1401, 17] width 37 height 35
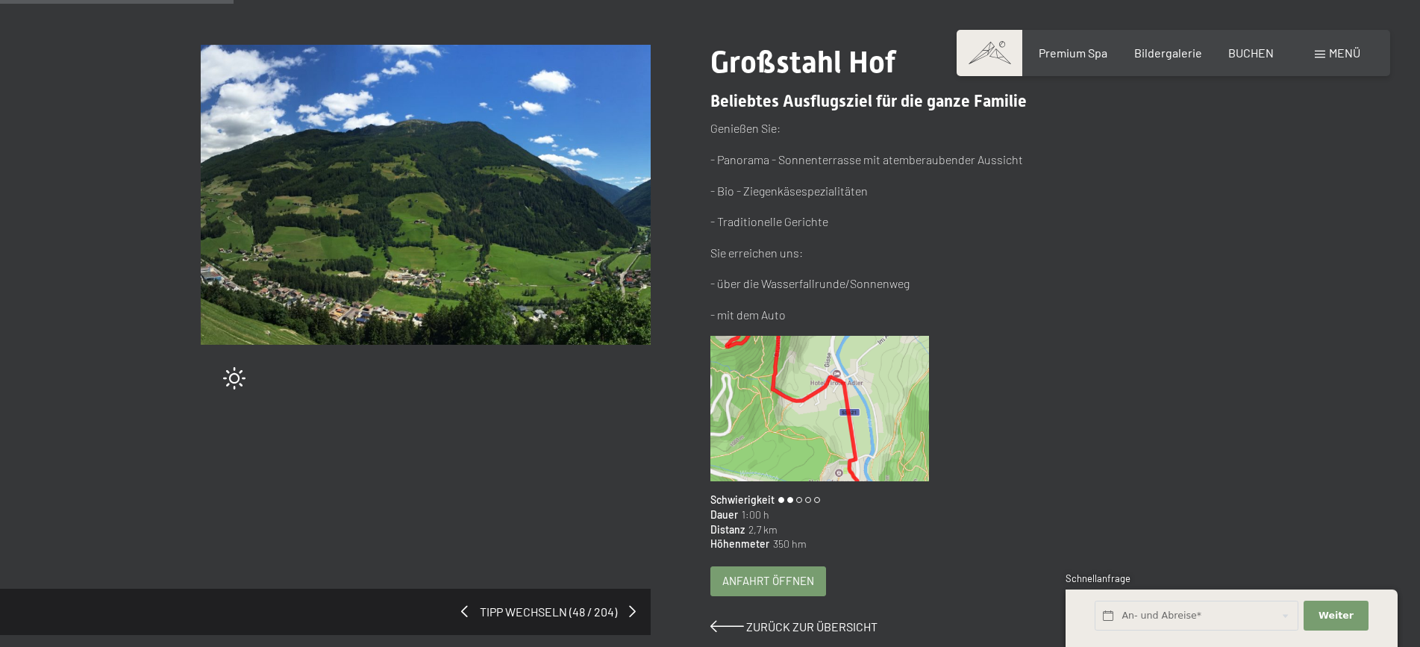
scroll to position [209, 0]
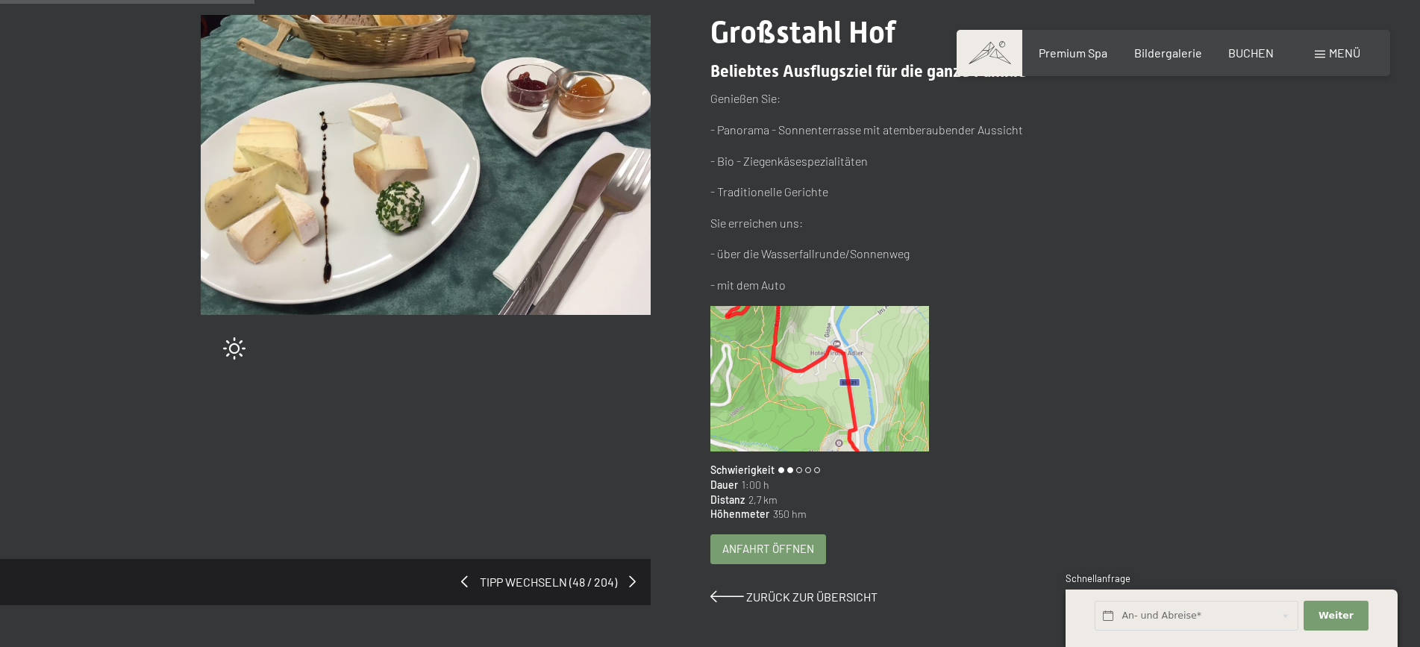
click at [770, 545] on span "Anfahrt öffnen" at bounding box center [768, 549] width 92 height 16
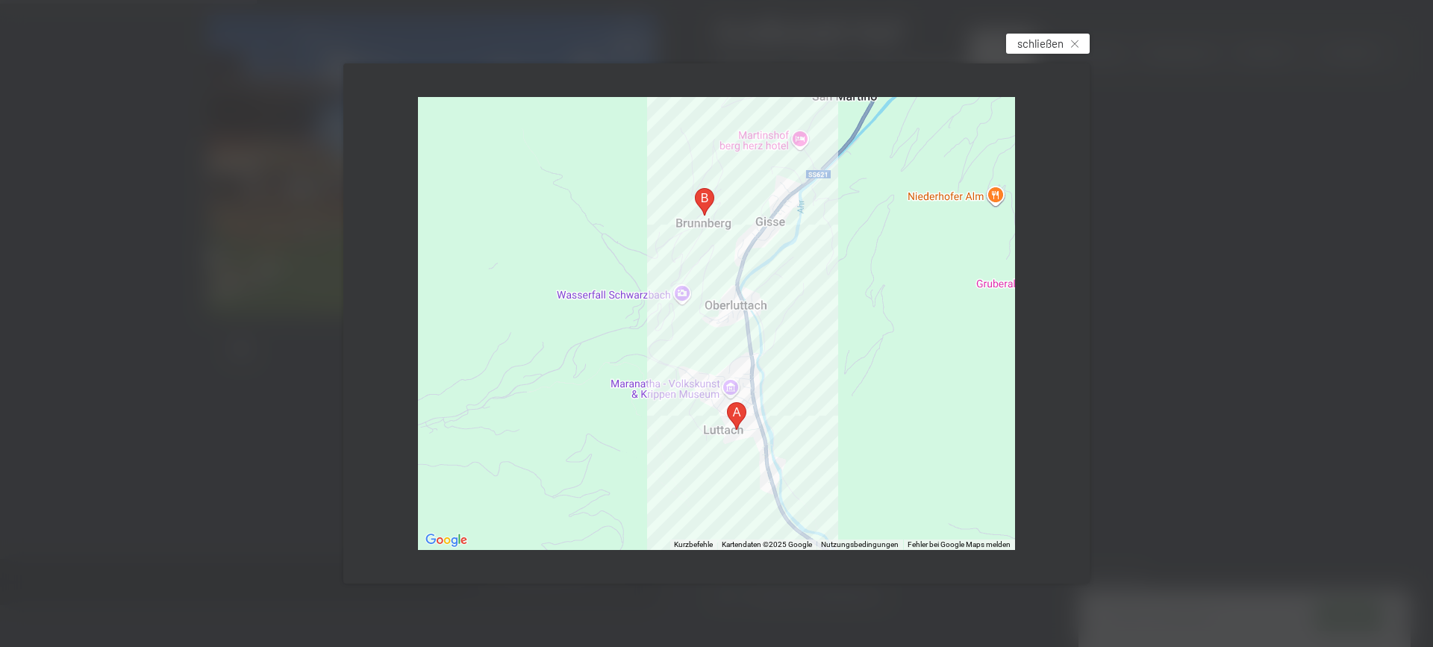
click at [1045, 42] on span "schließen" at bounding box center [1040, 44] width 46 height 16
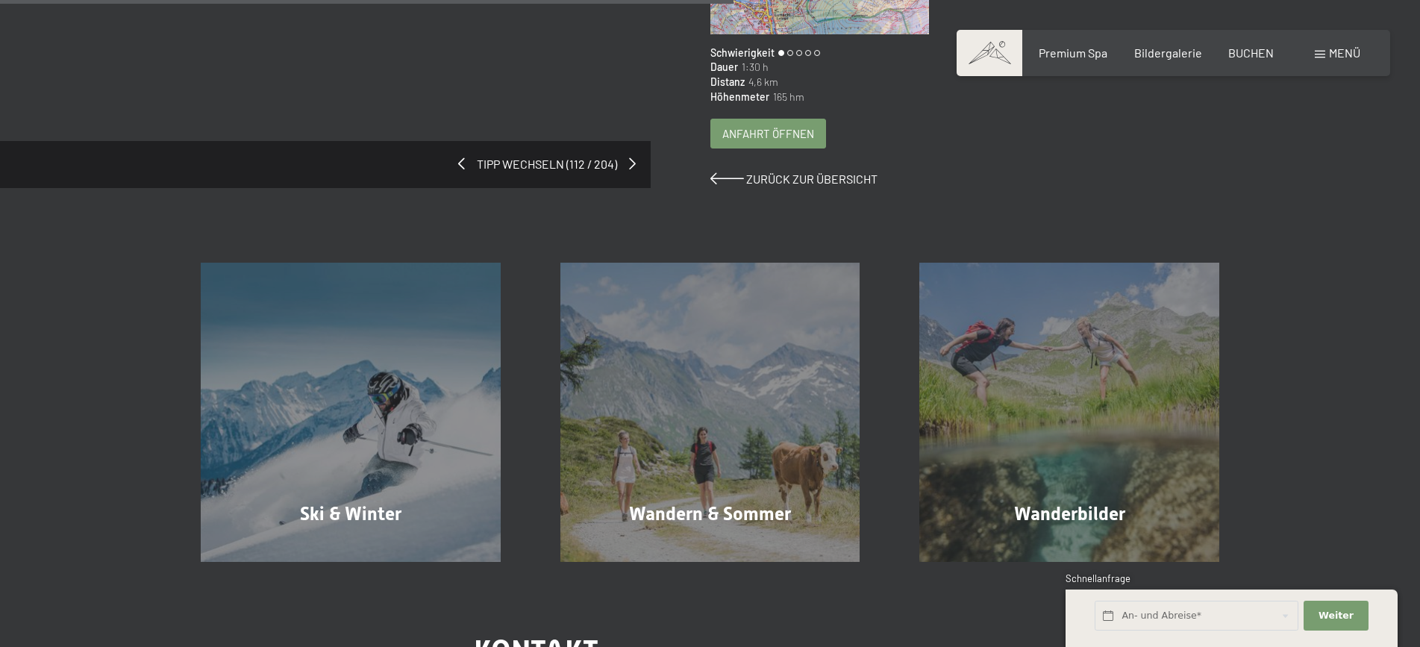
scroll to position [625, 0]
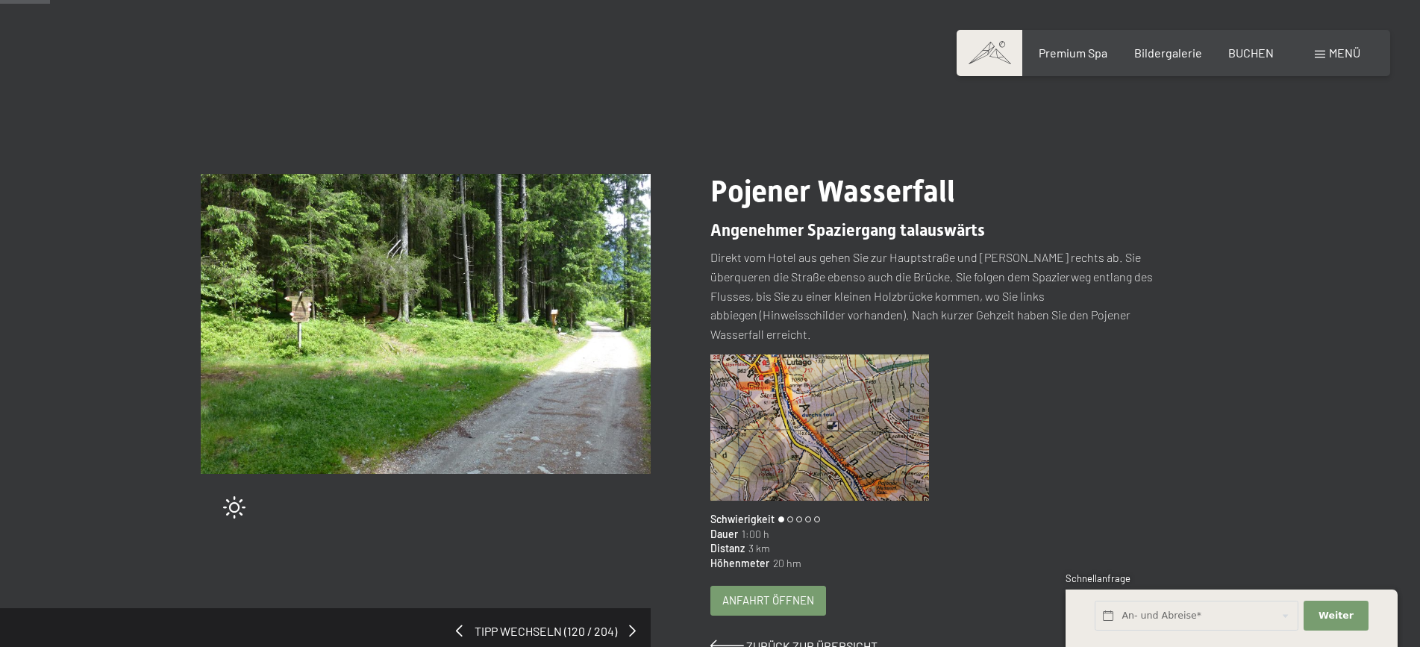
scroll to position [40, 0]
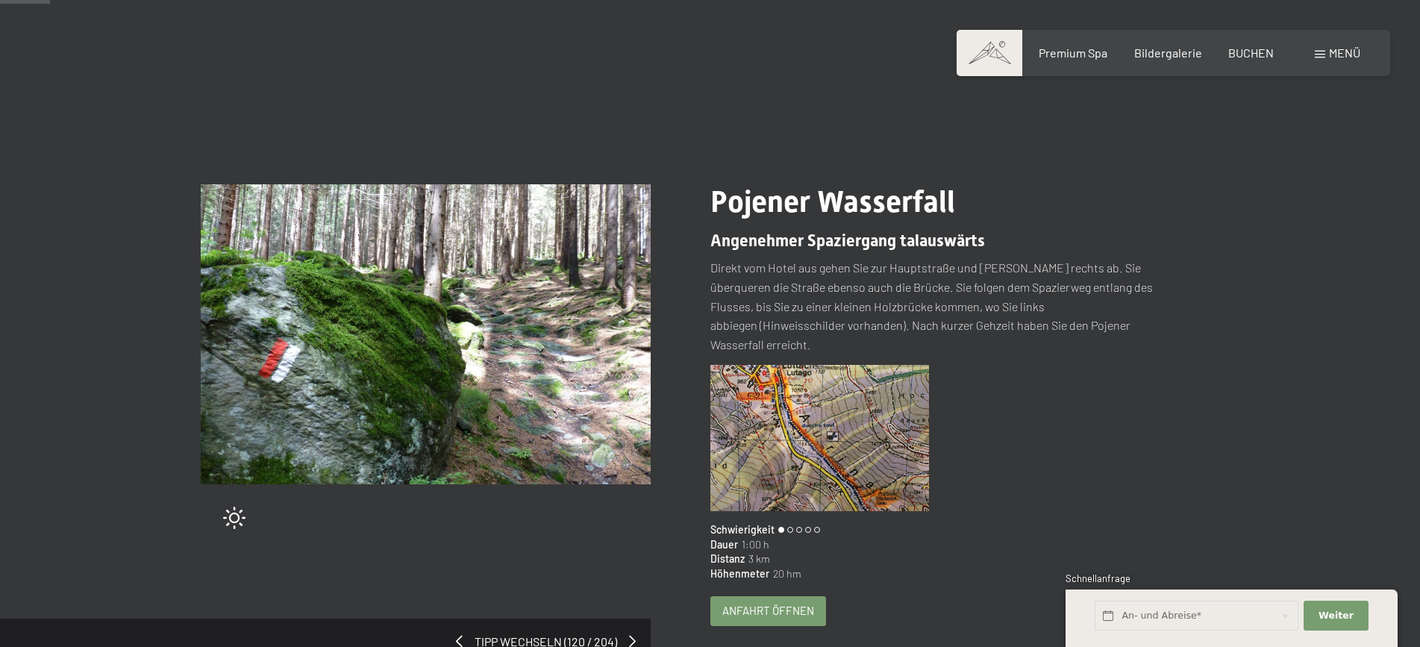
click at [799, 415] on img at bounding box center [819, 438] width 219 height 146
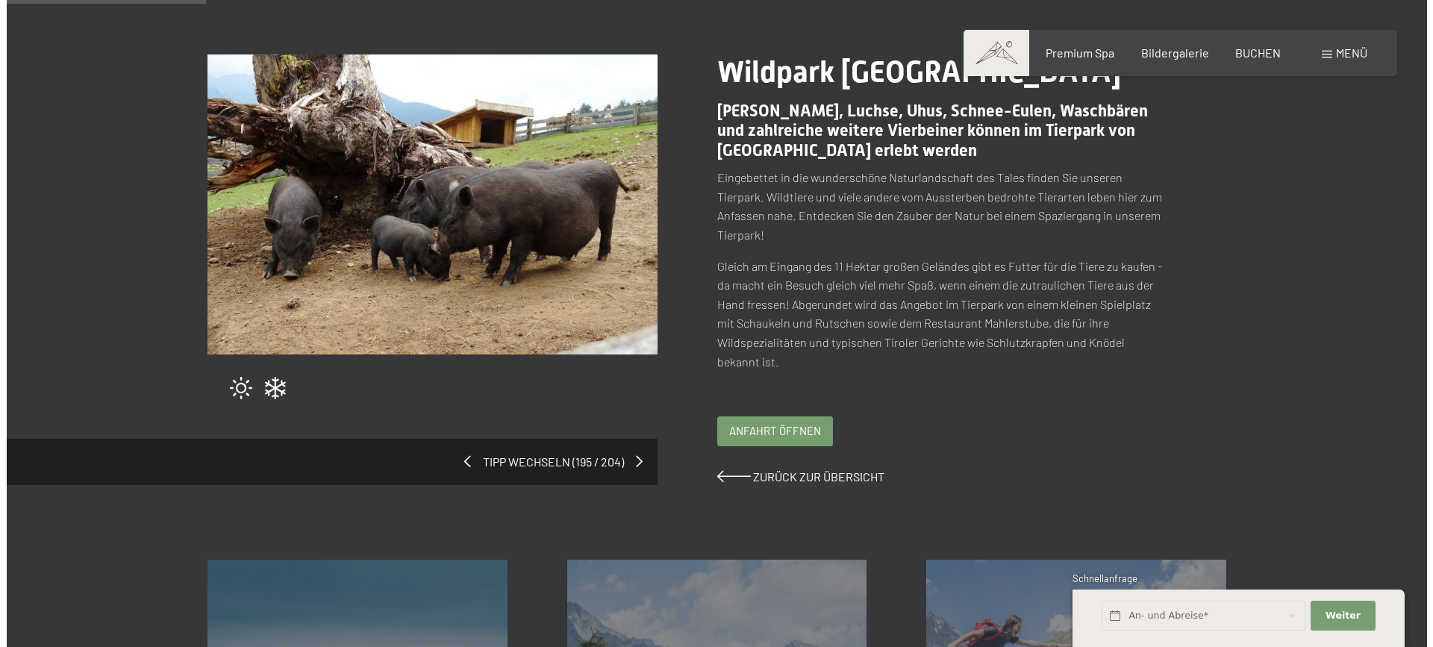
scroll to position [209, 0]
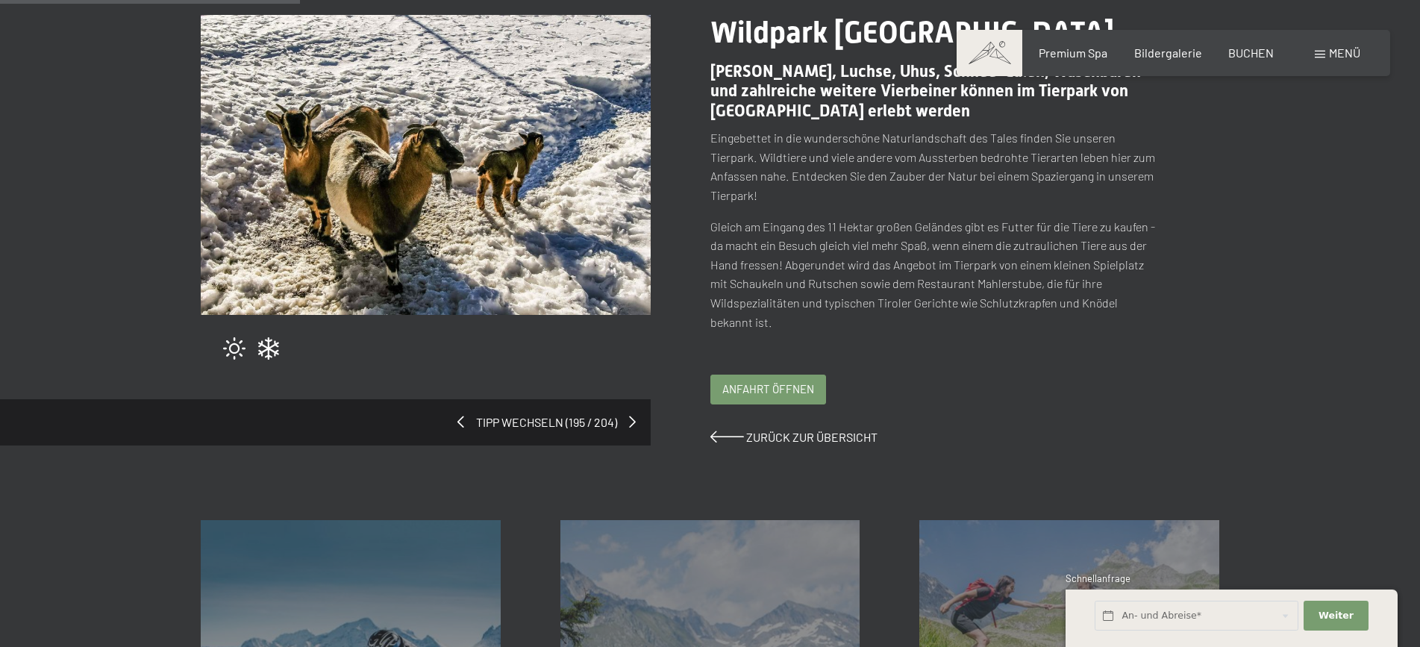
click at [769, 381] on span "Anfahrt öffnen" at bounding box center [768, 389] width 92 height 16
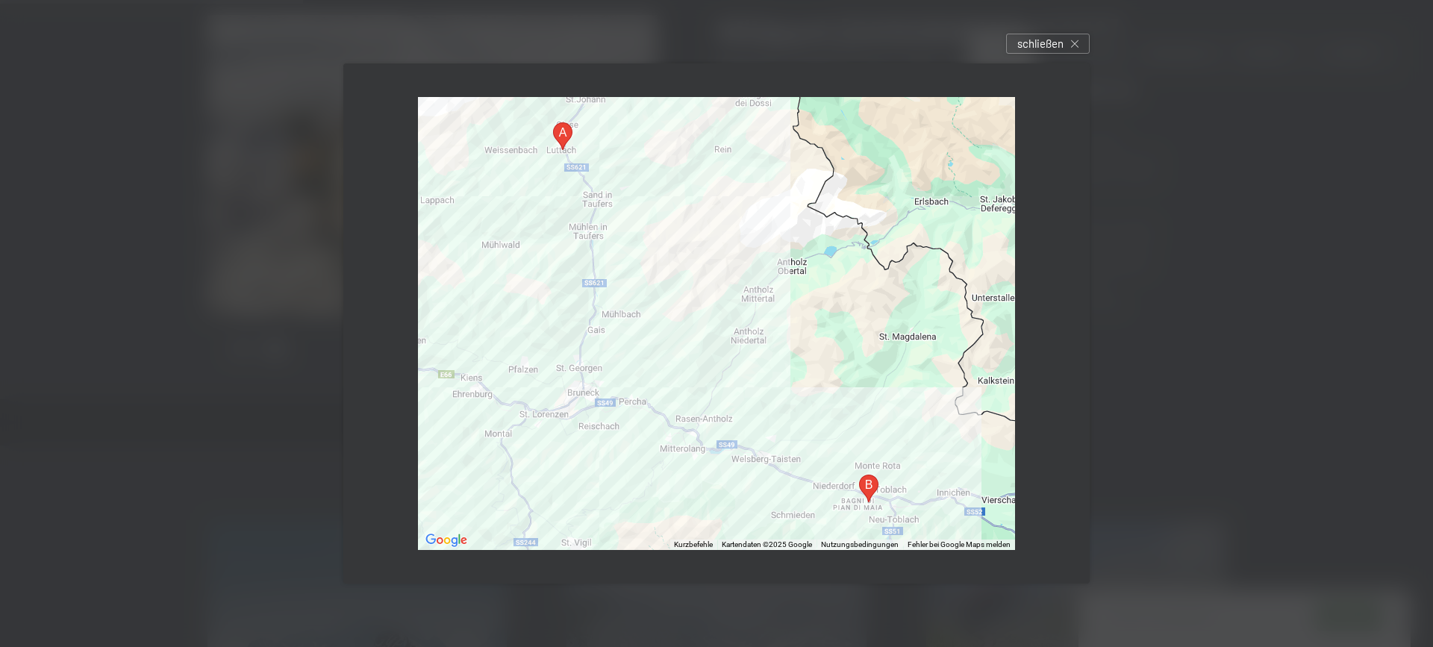
click at [947, 522] on div at bounding box center [716, 323] width 597 height 453
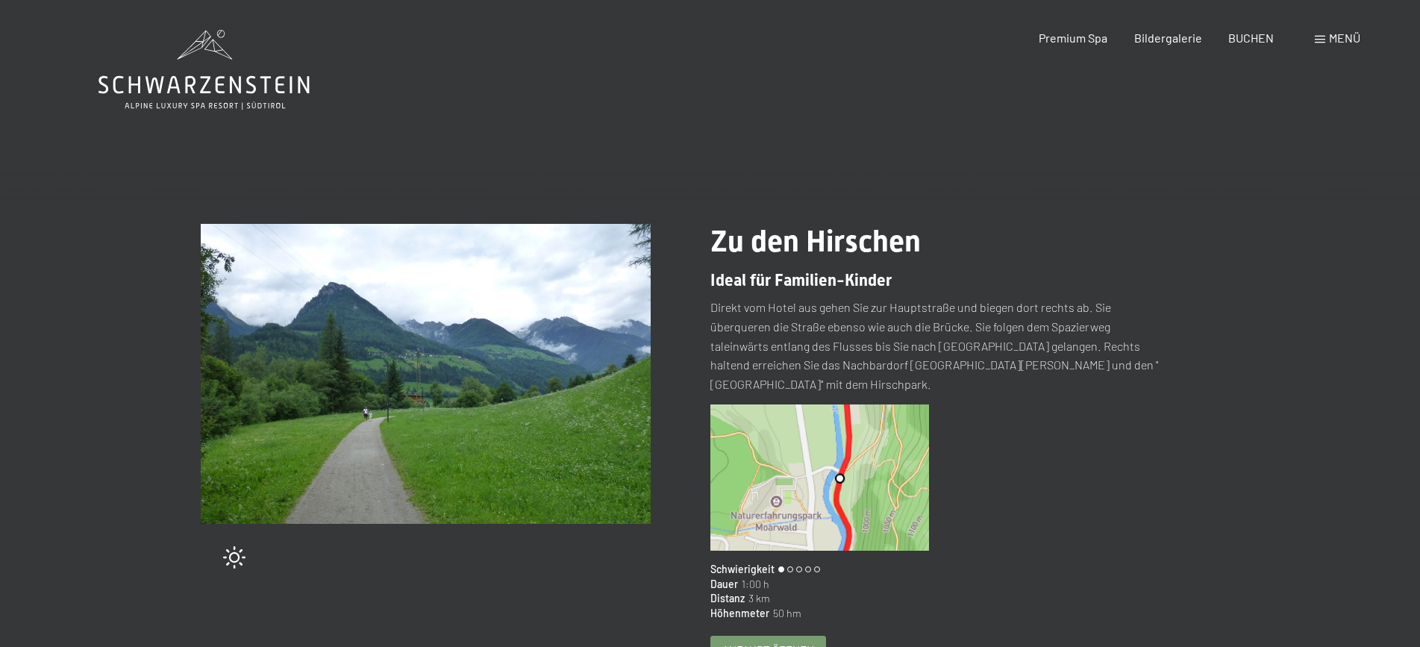
click at [819, 449] on img at bounding box center [819, 477] width 219 height 146
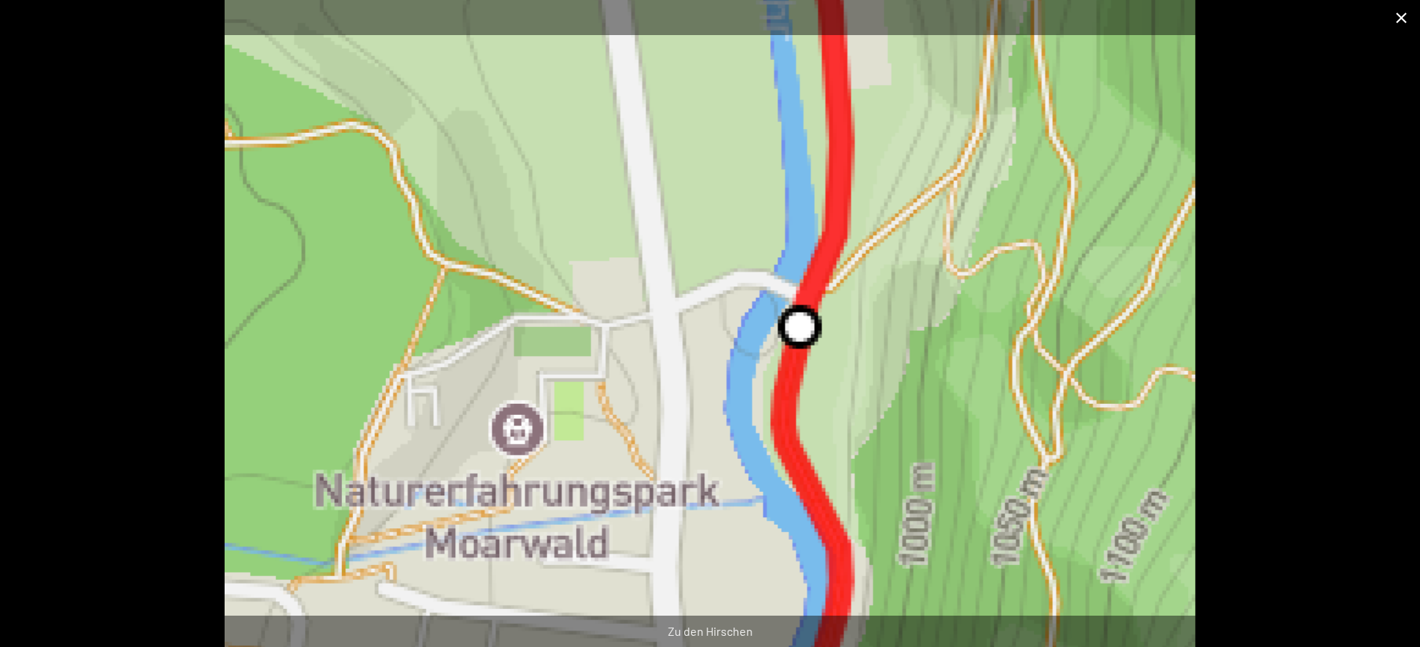
click at [1401, 19] on button "Close gallery" at bounding box center [1401, 17] width 37 height 35
